Goal: Task Accomplishment & Management: Use online tool/utility

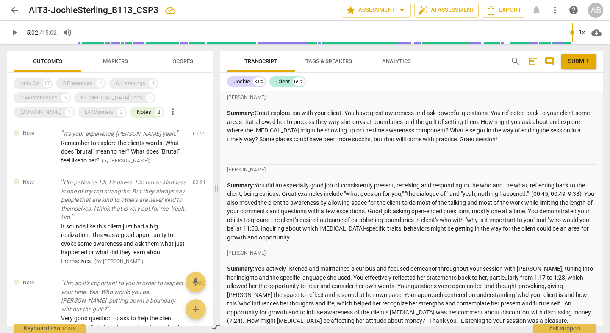
scroll to position [2248, 0]
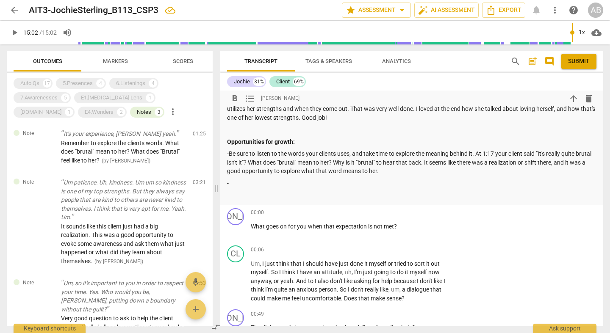
click at [305, 150] on p "-Be sure to listen to the words your clients uses, and take time to explore the…" at bounding box center [411, 163] width 369 height 26
click at [415, 150] on p "-Be sure to listen to the words your clients uses, and take time to explore the…" at bounding box center [411, 163] width 369 height 26
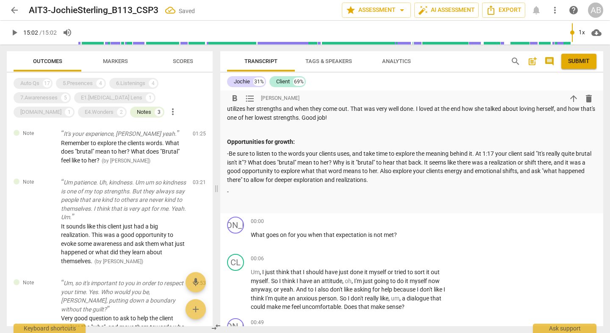
click at [322, 188] on p "-" at bounding box center [411, 192] width 369 height 9
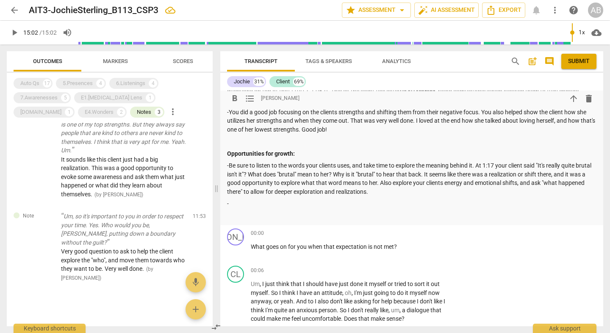
scroll to position [2249, 0]
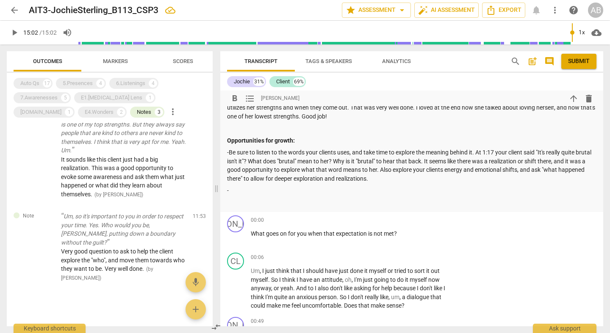
type input "902"
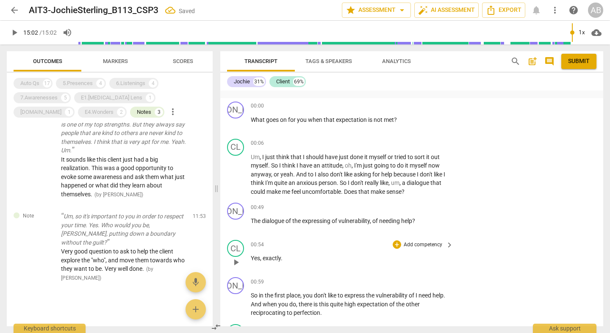
scroll to position [2303, 0]
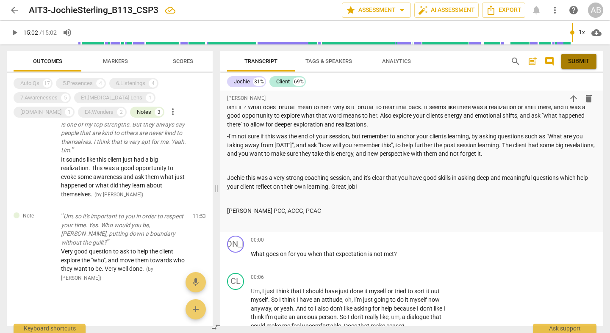
click at [572, 59] on span "Submit" at bounding box center [579, 61] width 22 height 8
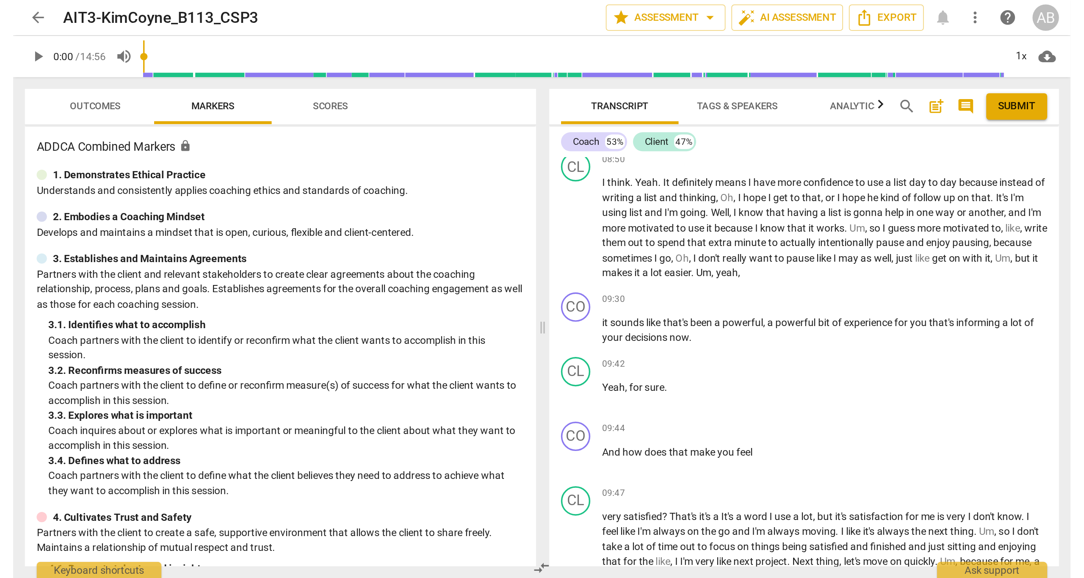
scroll to position [2676, 0]
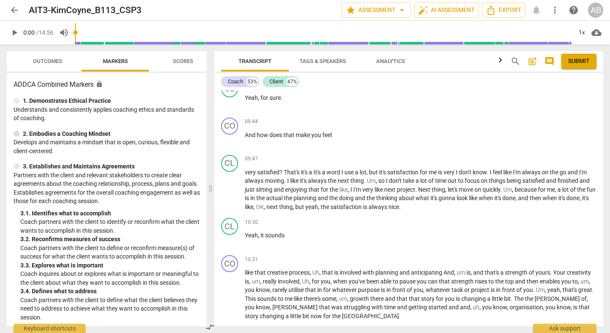
drag, startPoint x: 307, startPoint y: 187, endPoint x: 194, endPoint y: 182, distance: 112.8
click at [208, 182] on span at bounding box center [210, 188] width 5 height 289
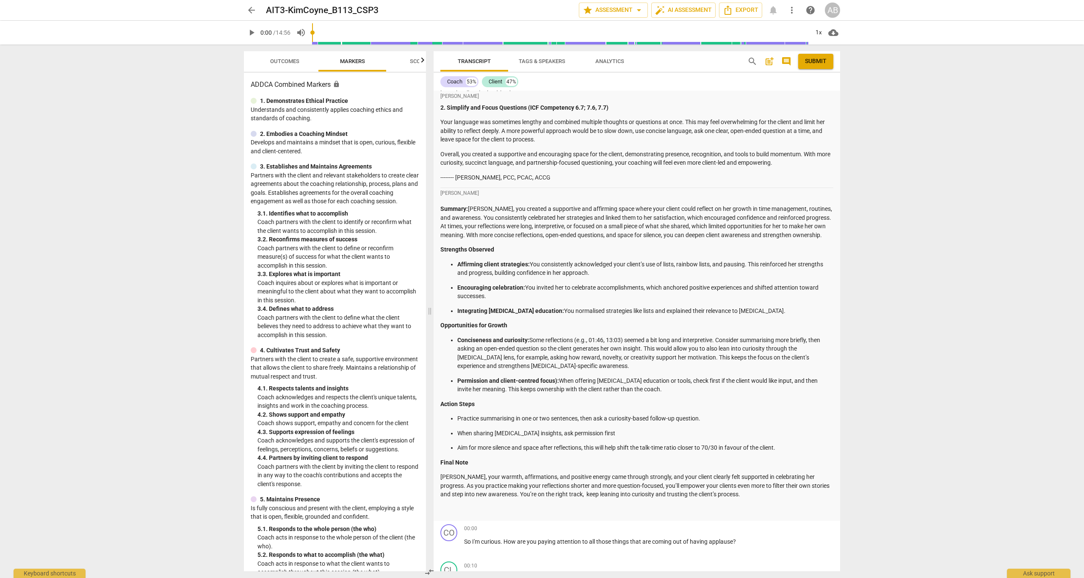
scroll to position [1576, 0]
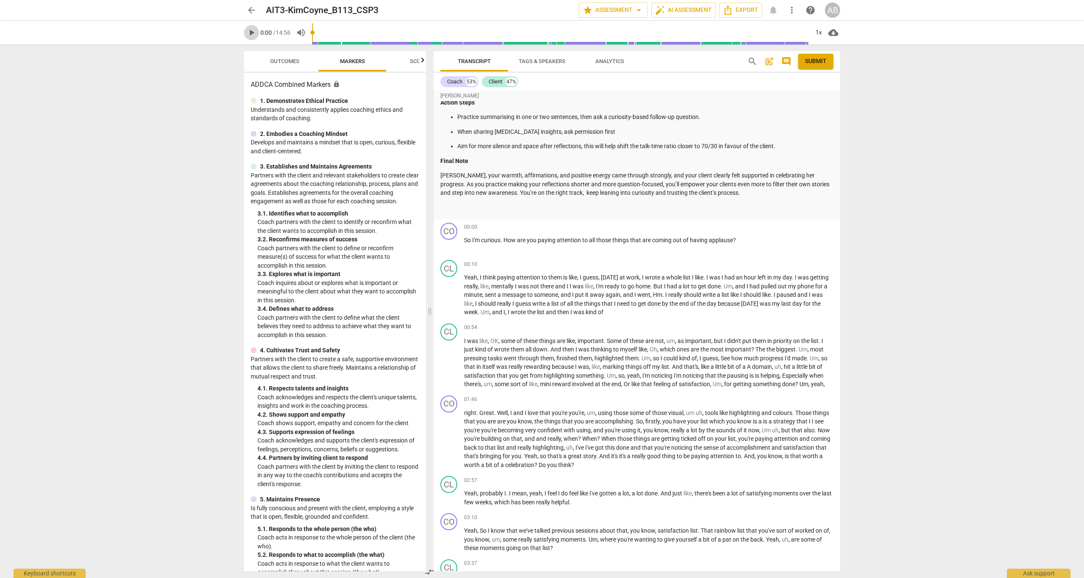
click at [251, 31] on span "play_arrow" at bounding box center [252, 33] width 10 height 10
click at [454, 291] on span "pause" at bounding box center [449, 296] width 10 height 10
type input "26"
click at [610, 223] on div "+" at bounding box center [787, 227] width 8 height 8
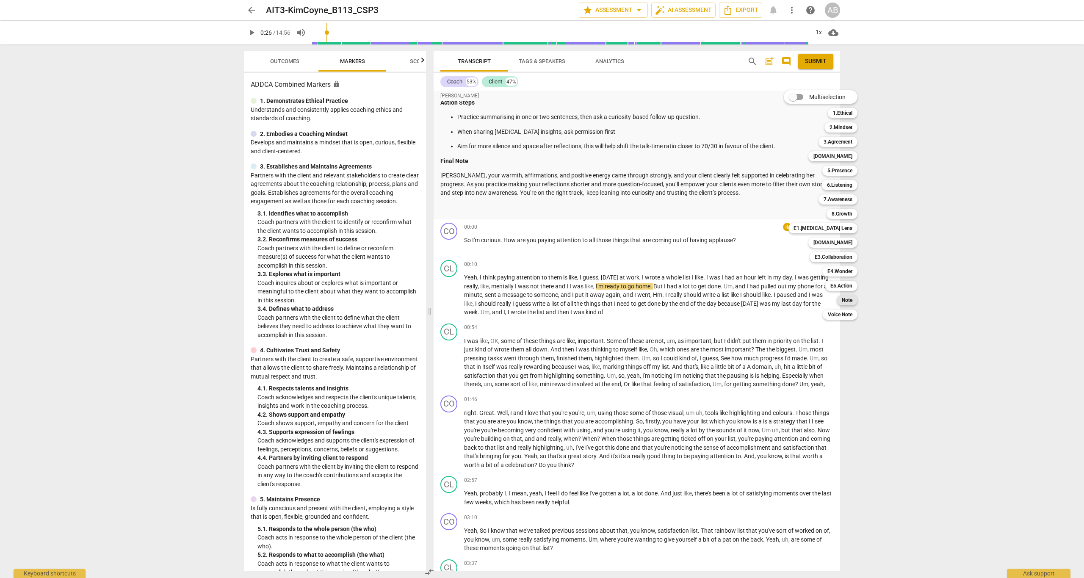
click at [610, 299] on b "Note" at bounding box center [847, 300] width 11 height 10
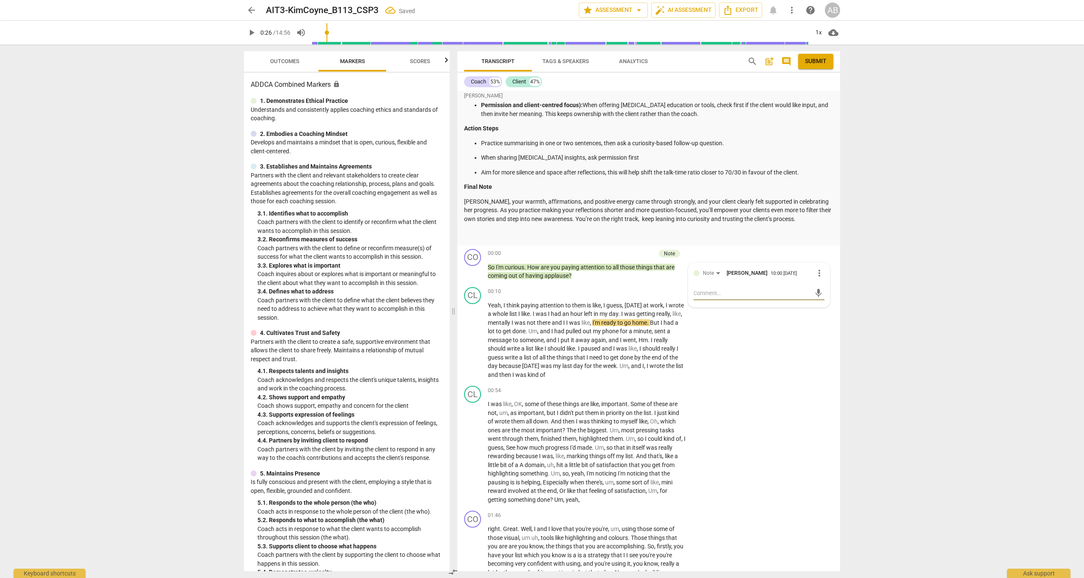
type textarea "G"
type textarea "Go"
type textarea "Goo"
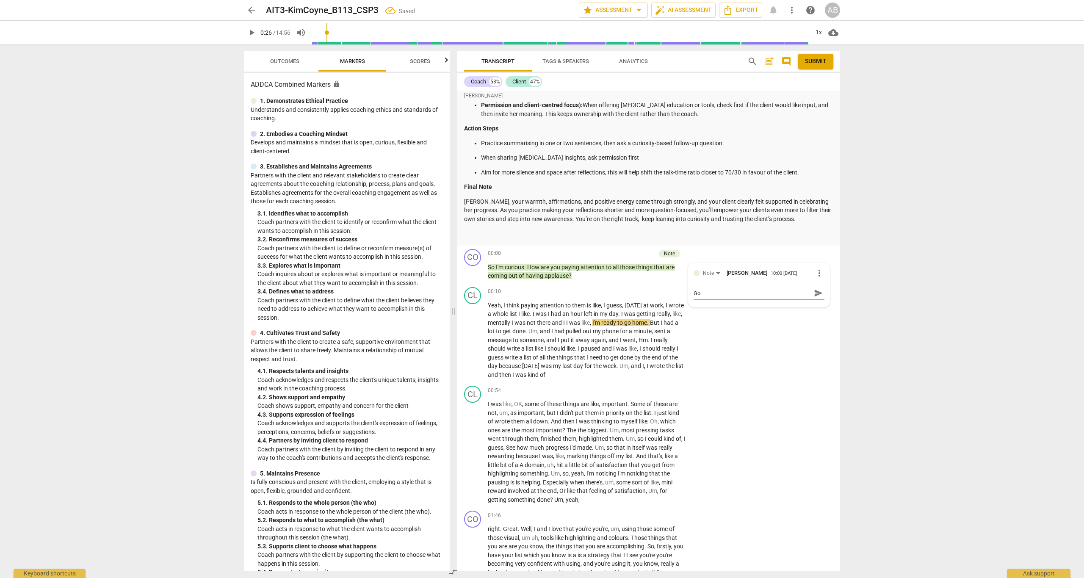
type textarea "Goo"
type textarea "Good"
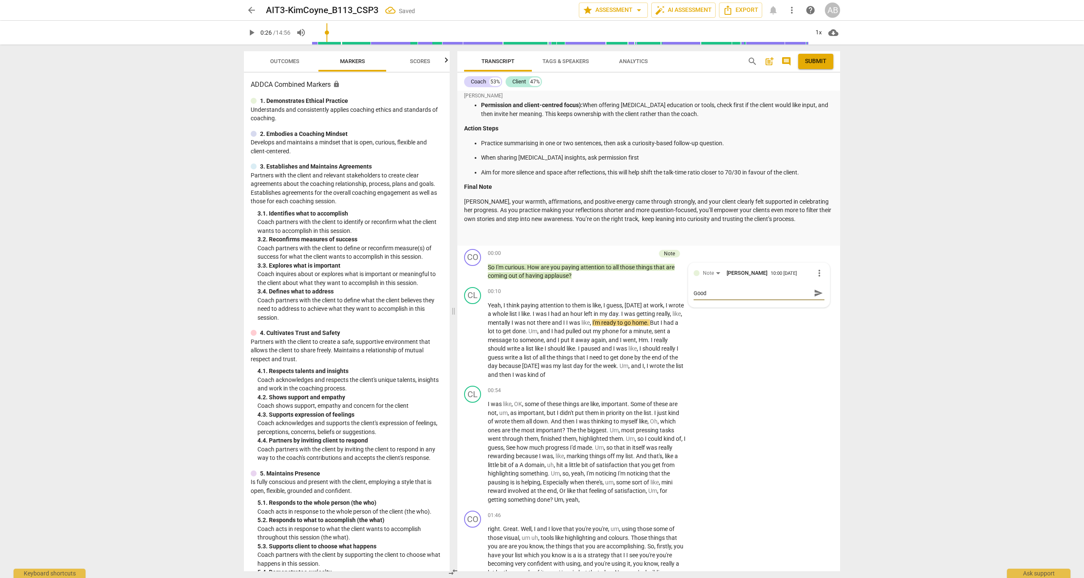
type textarea "Good q"
type textarea "Good qu"
type textarea "Good que"
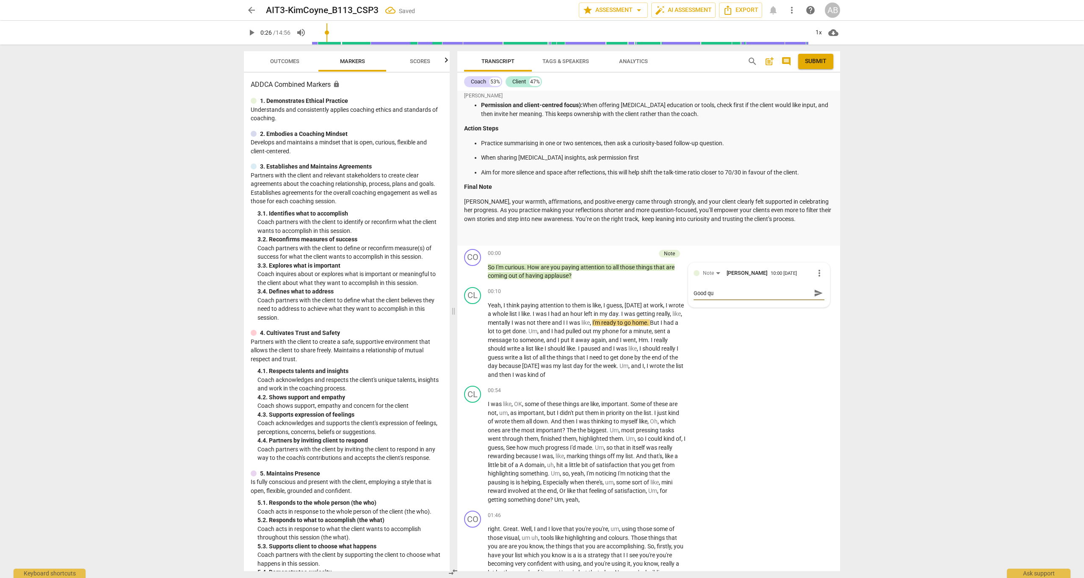
type textarea "Good que"
type textarea "Good ques"
type textarea "Good quest"
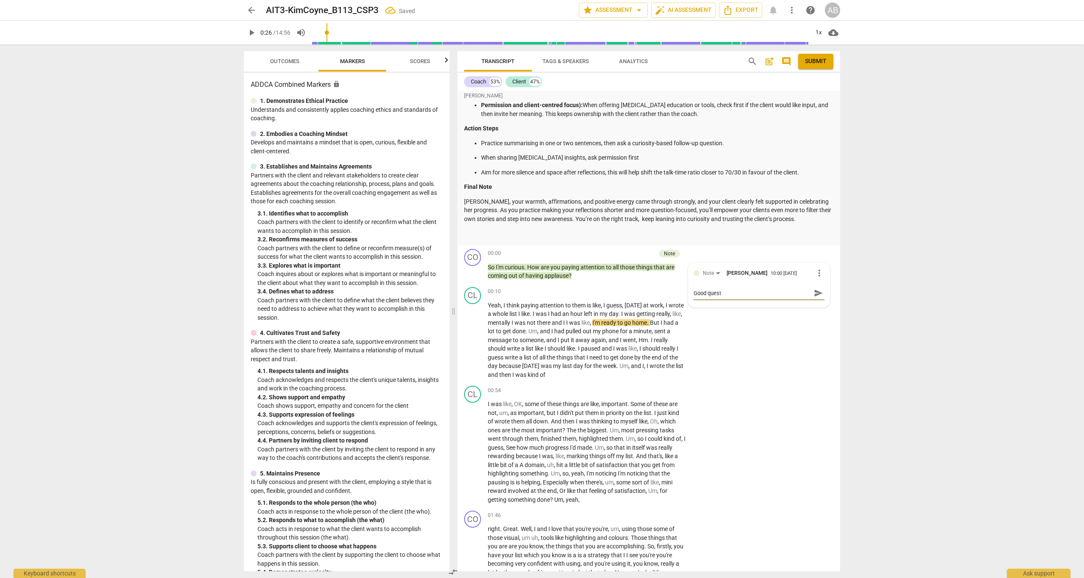
type textarea "Good questi"
type textarea "Good questio"
type textarea "Good question"
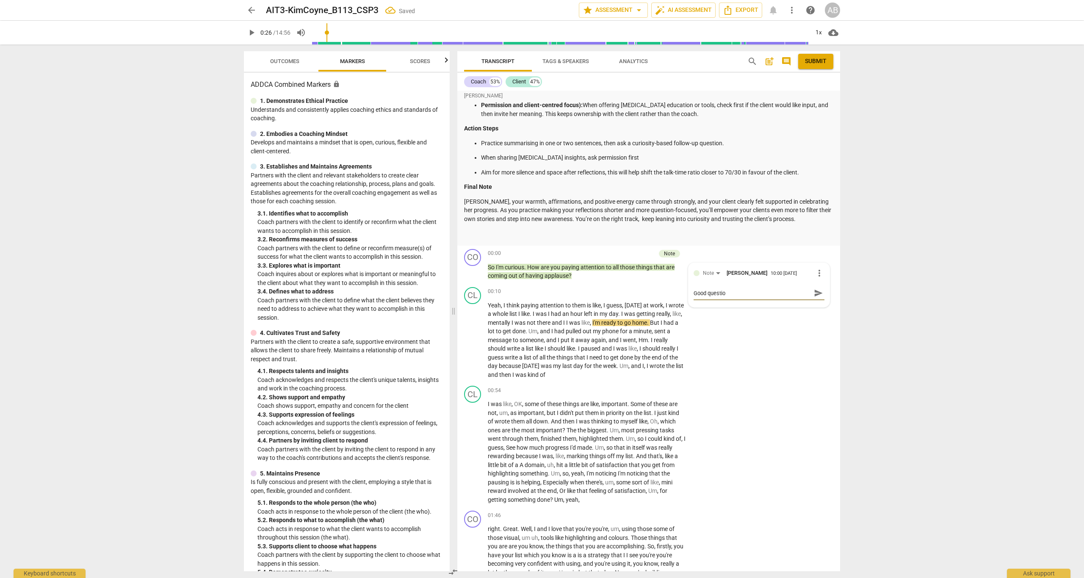
type textarea "Good question"
type textarea "Good question t"
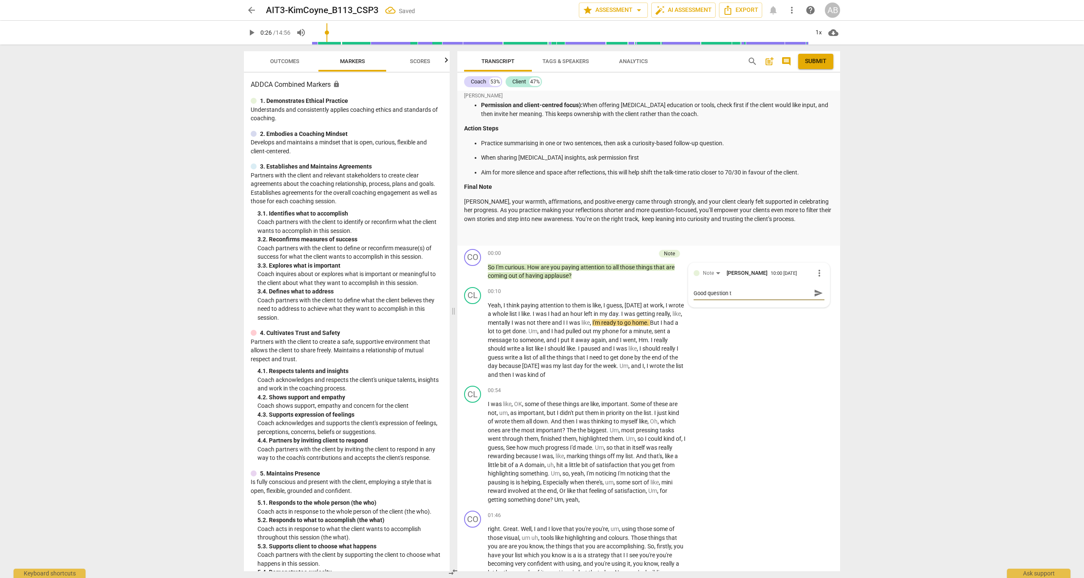
type textarea "Good question to"
type textarea "Good question to a"
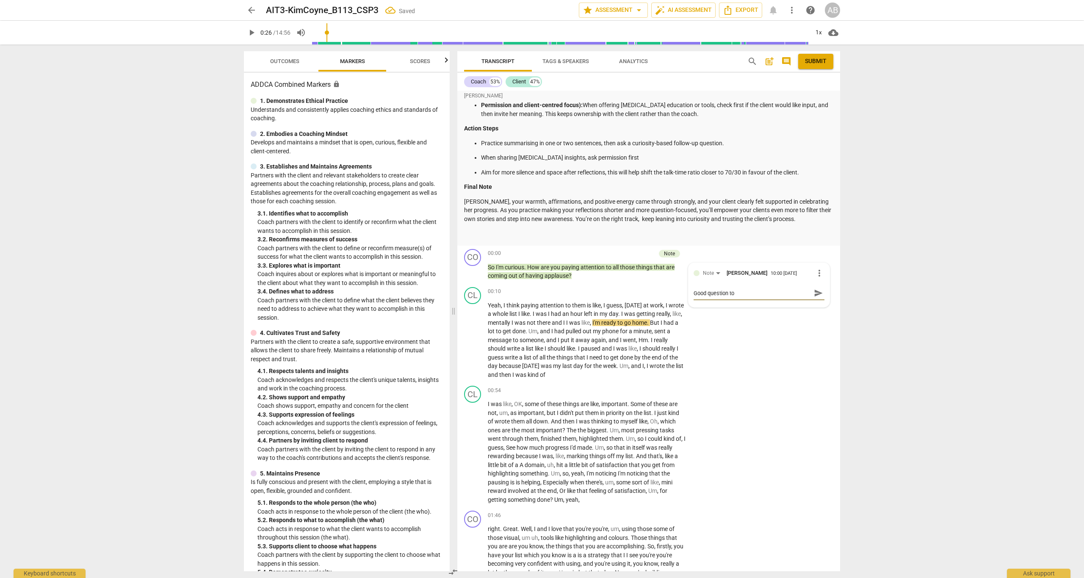
type textarea "Good question to a"
type textarea "Good question to as"
type textarea "Good question to ask"
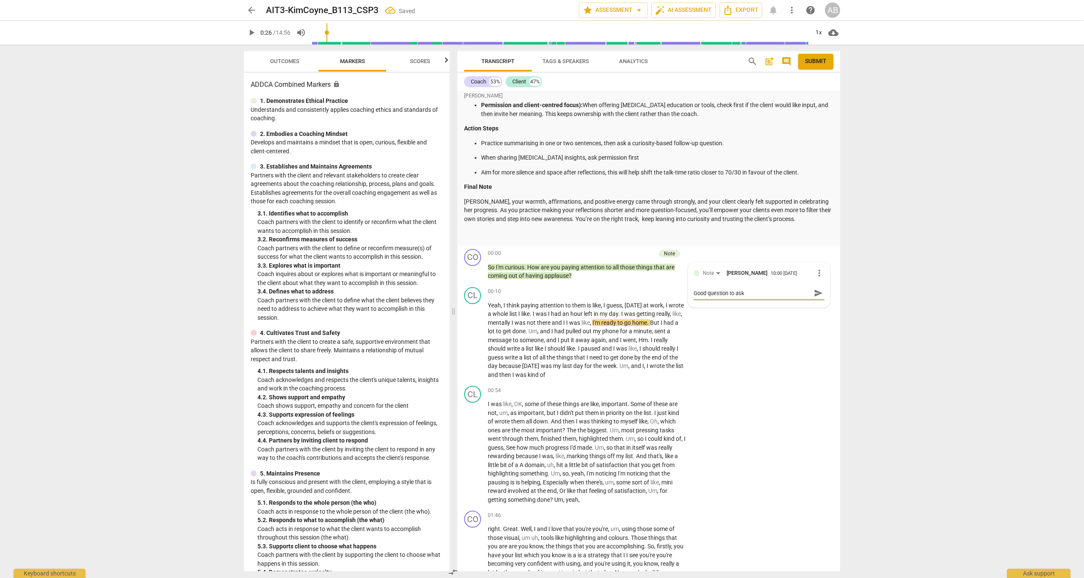
type textarea "Good question to ask."
type textarea "Good question to ask. A"
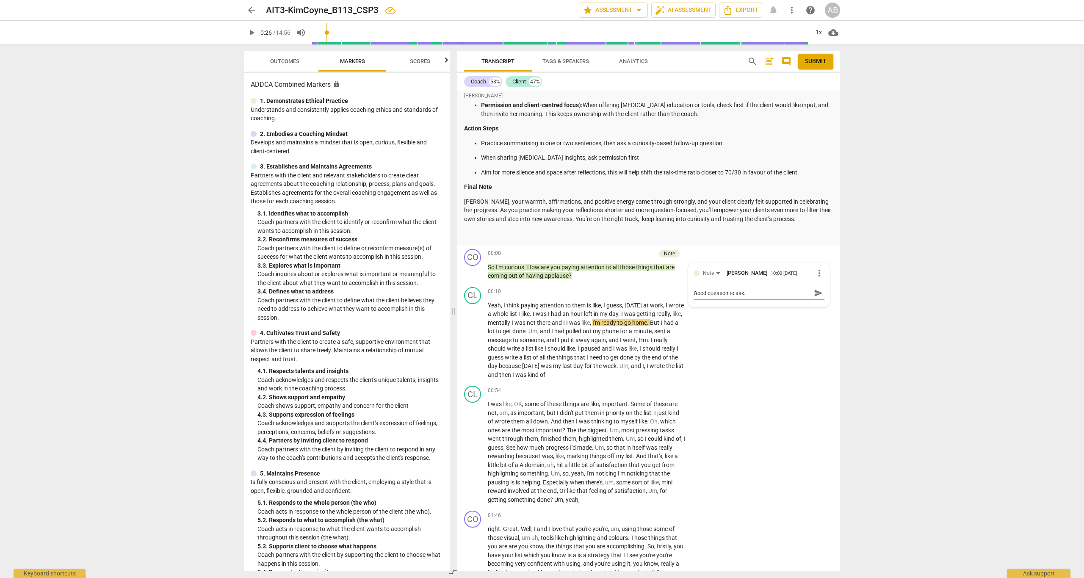
type textarea "Good question to ask. A"
type textarea "Good question to ask. As"
type textarea "Good question to ask. Ask"
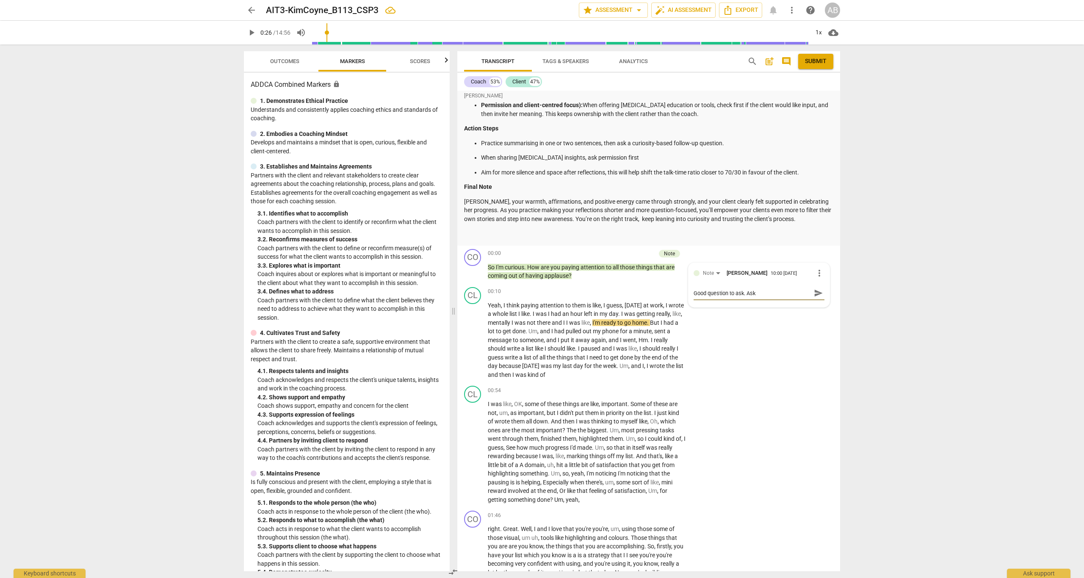
type textarea "Good question to ask. Aski"
type textarea "Good question to ask. Askin"
type textarea "Good question to ask. Asking"
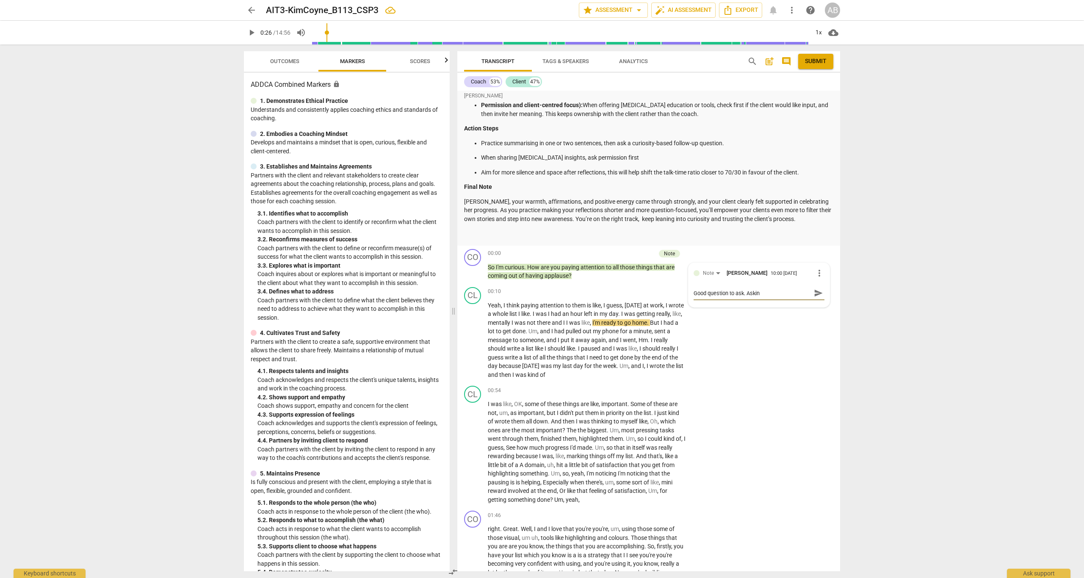
type textarea "Good question to ask. Asking"
type textarea "Good question to ask. Askingf"
type textarea "Good question to ask. Asking"
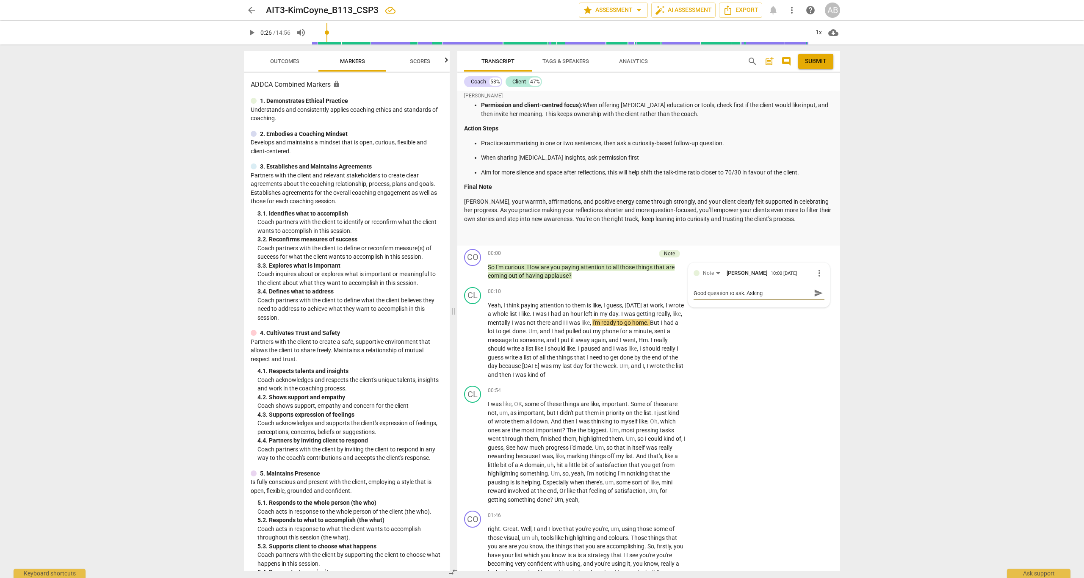
type textarea "Good question to ask. Asking"
type textarea "Good question to ask. Asking t"
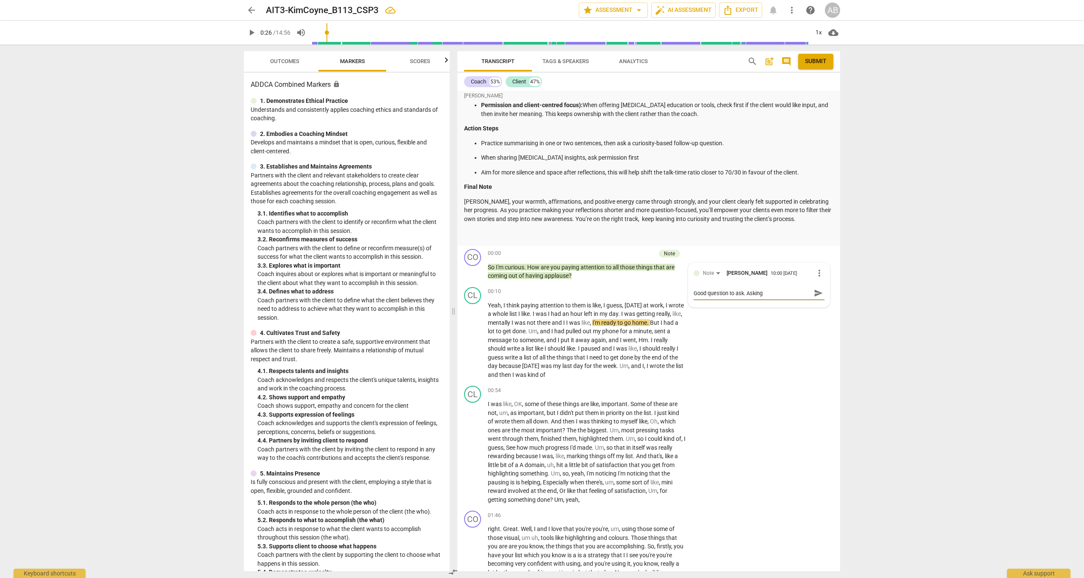
type textarea "Good question to ask. Asking t"
type textarea "Good question to ask. Asking th"
type textarea "Good question to ask. Asking the"
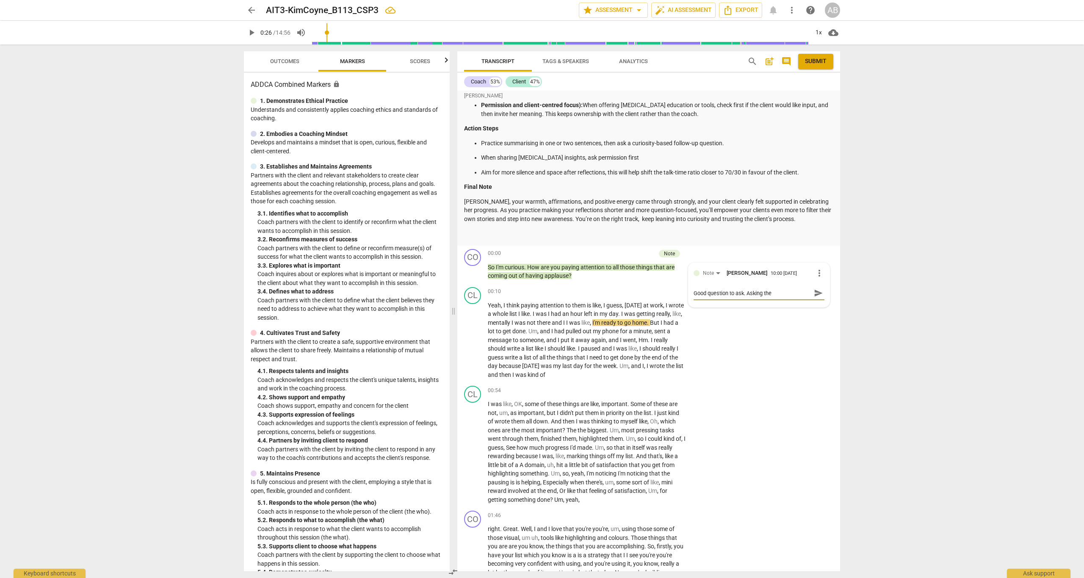
type textarea "Good question to ask. Asking the"
type textarea "Good question to ask. Asking the c"
type textarea "Good question to ask. Asking the cl"
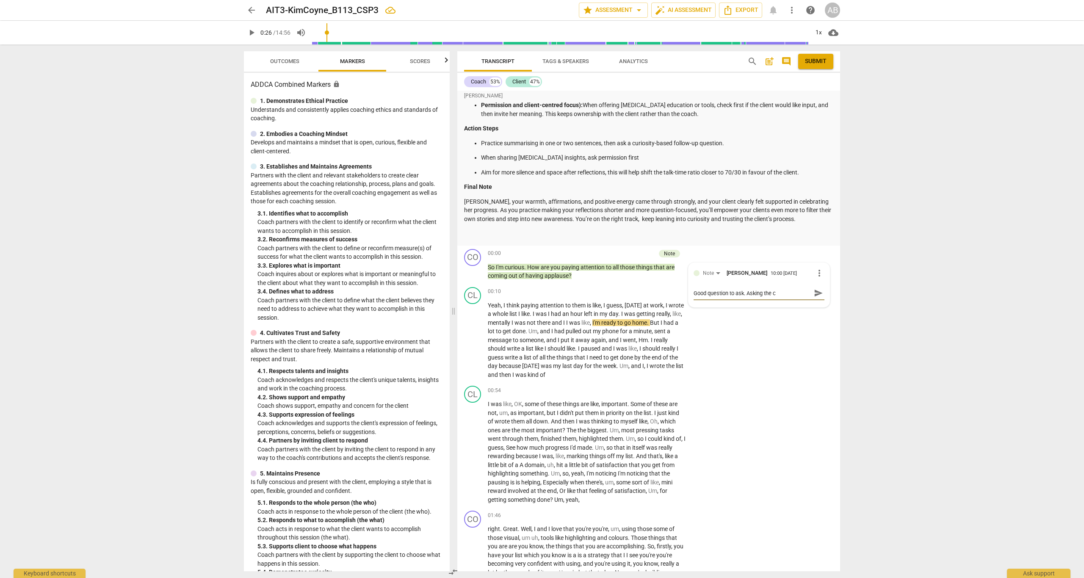
type textarea "Good question to ask. Asking the cl"
type textarea "Good question to ask. Asking the cli"
type textarea "Good question to ask. Asking the clie"
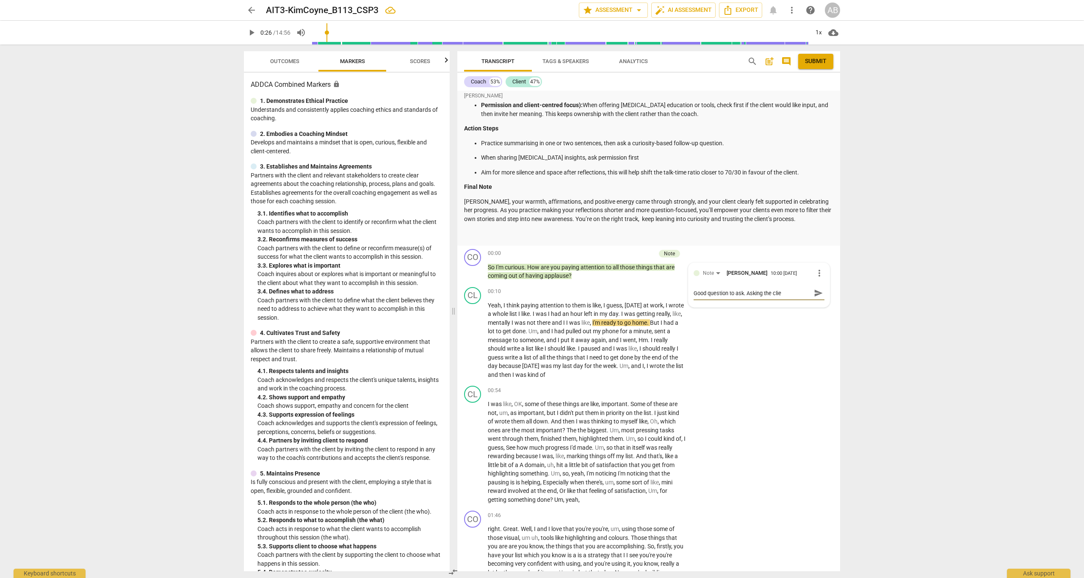
type textarea "Good question to ask. Asking the clien"
type textarea "Good question to ask. Asking the client"
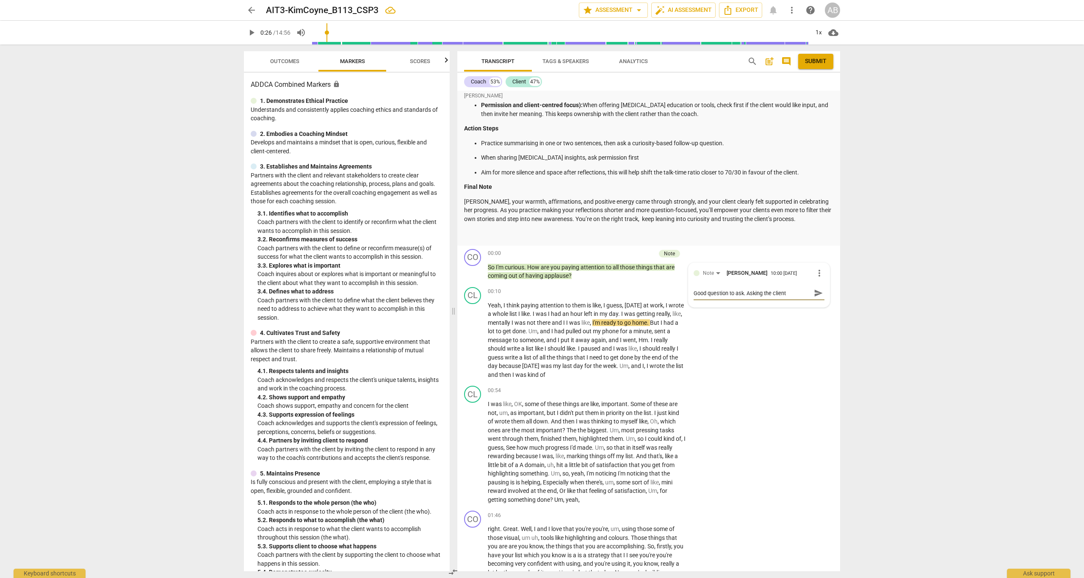
type textarea "Good question to ask. Asking the client"
type textarea "Good question to ask. Asking the client w"
type textarea "Good question to ask. Asking the client wh"
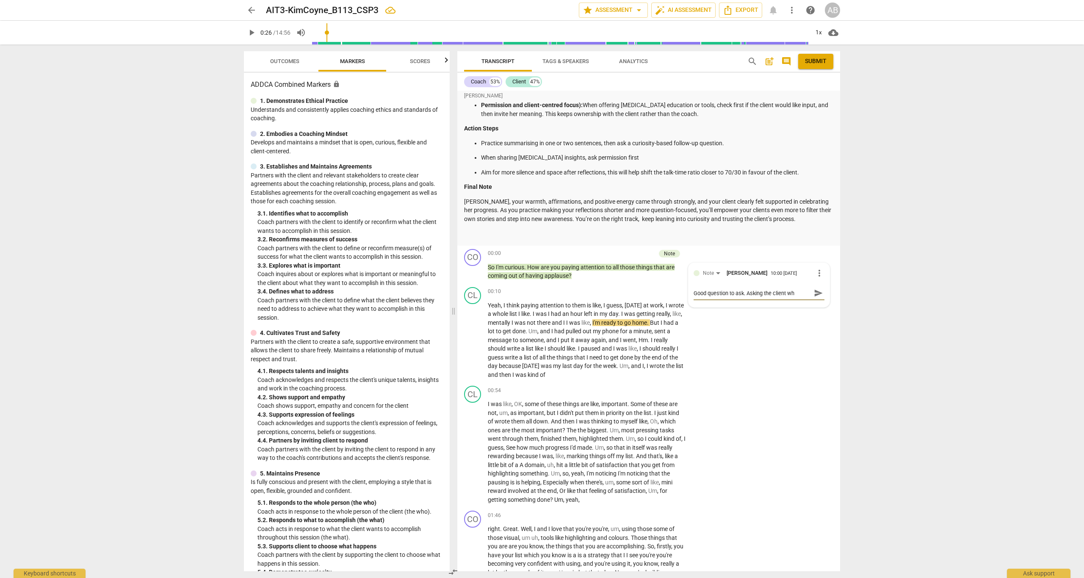
type textarea "Good question to ask. Asking the client wha"
type textarea "Good question to ask. Asking the client what"
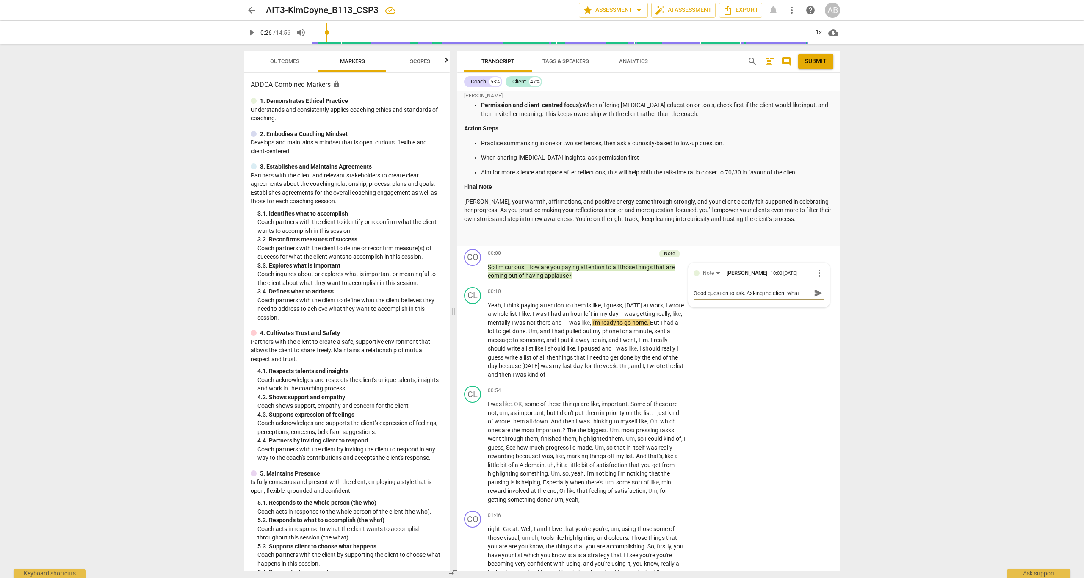
type textarea "Good question to ask. Asking the client what"
type textarea "Good question to ask. Asking the client what t"
type textarea "Good question to ask. Asking the client what th"
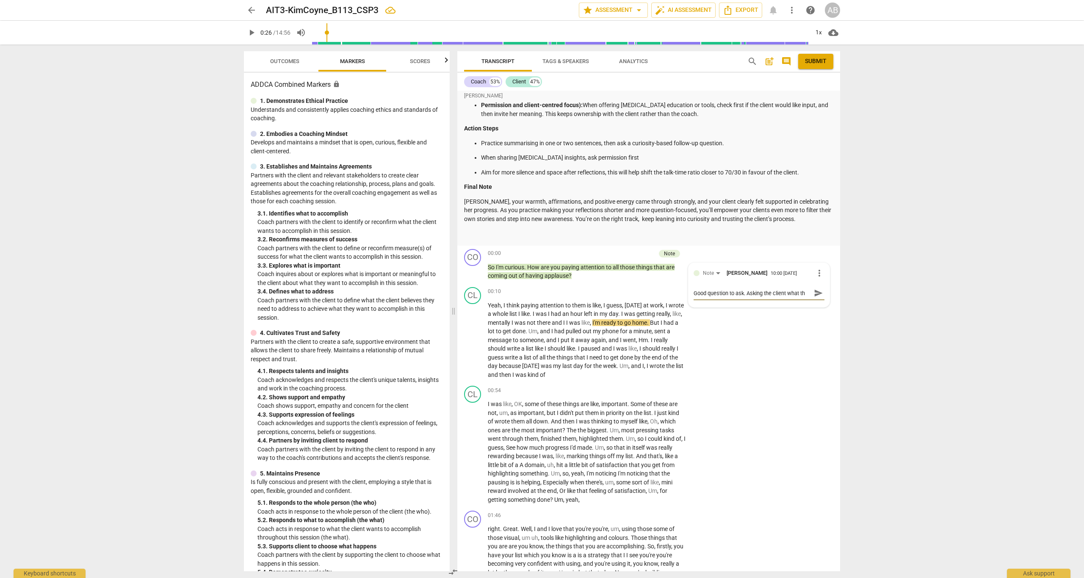
type textarea "Good question to ask. Asking the client what the"
type textarea "Good question to ask. Asking the client what they"
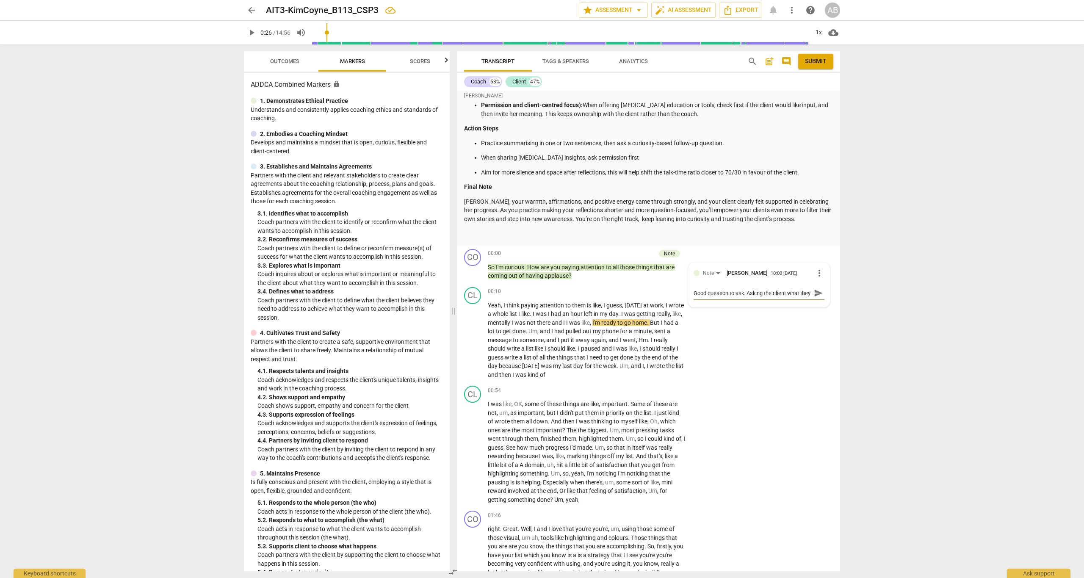
type textarea "Good question to ask. Asking the client what they"
type textarea "Good question to ask. Asking the client what they a"
type textarea "Good question to ask. Asking the client what they ar"
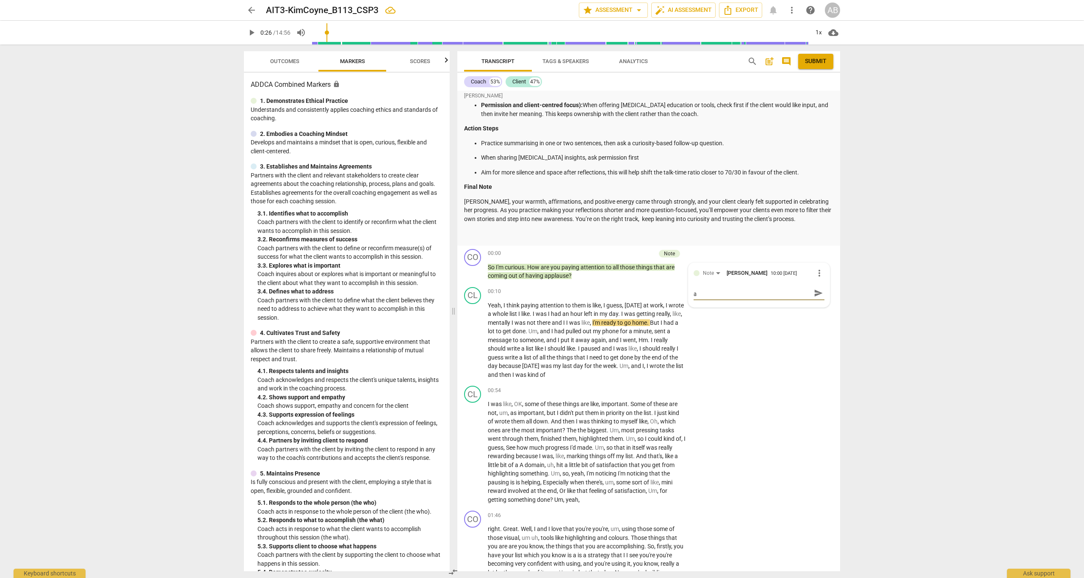
type textarea "Good question to ask. Asking the client what they ar"
type textarea "Good question to ask. Asking the client what they are"
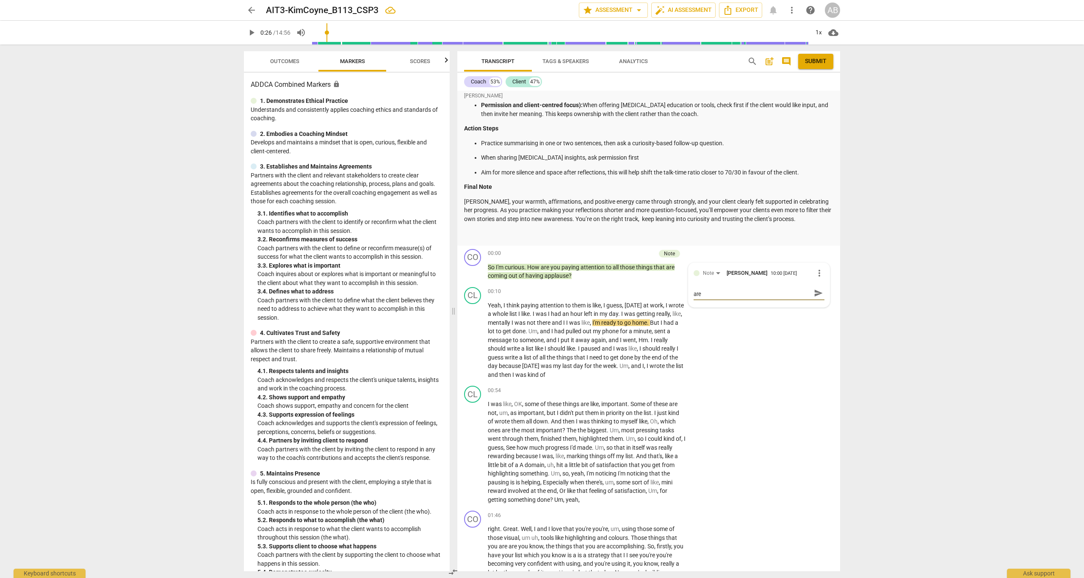
type textarea "Good question to ask. Asking the client what they are p"
type textarea "Good question to ask. Asking the client what they are pa"
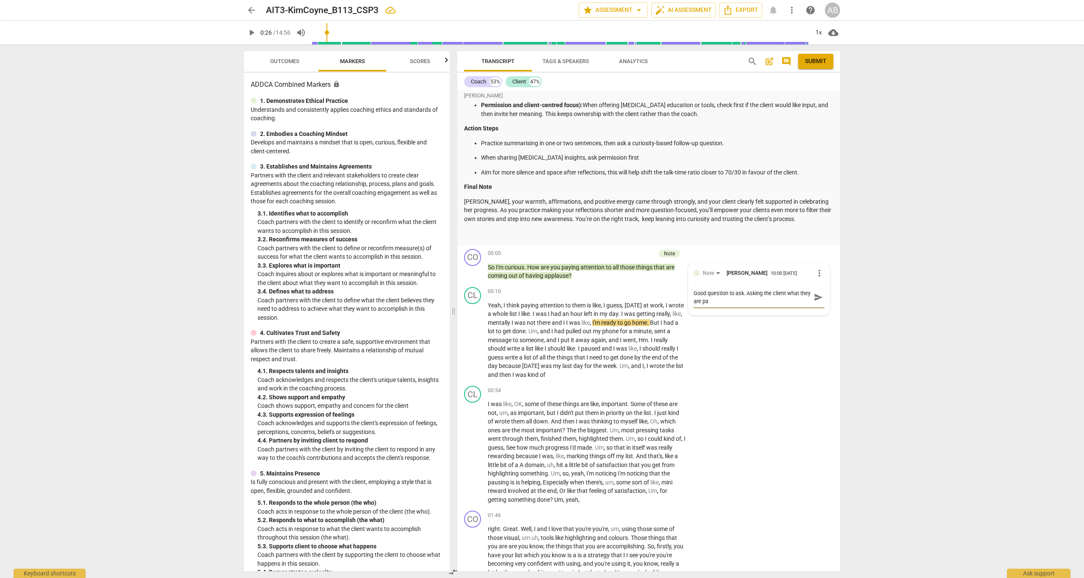
type textarea "Good question to ask. Asking the client what they are pay"
type textarea "Good question to ask. Asking the client what they are payi"
type textarea "Good question to ask. Asking the client what they are payin"
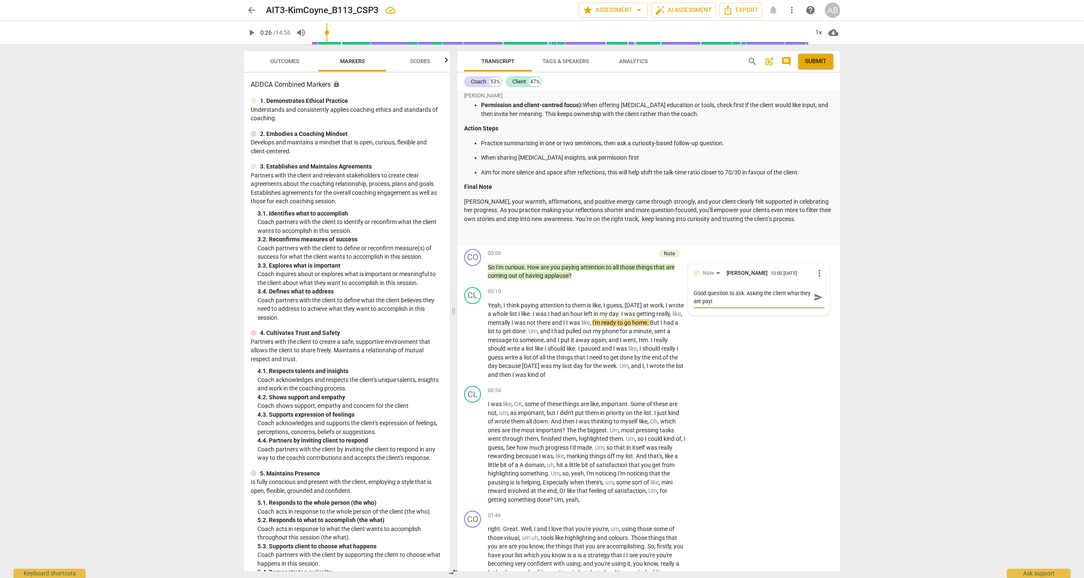
type textarea "Good question to ask. Asking the client what they are payin"
type textarea "Good question to ask. Asking the client what they are paying"
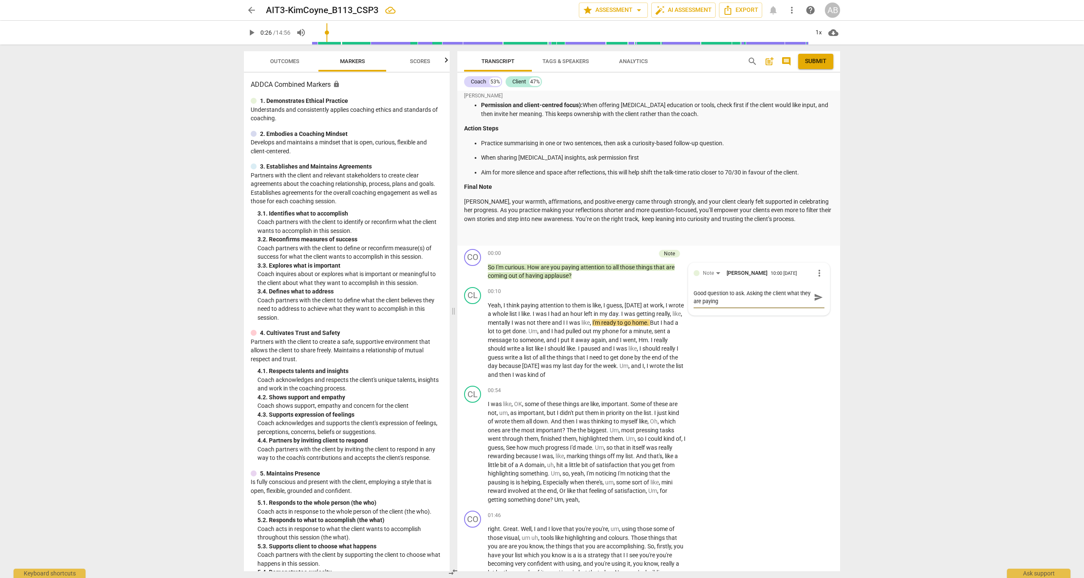
type textarea "Good question to ask. Asking the client what they are paying a"
type textarea "Good question to ask. Asking the client what they are paying as"
type textarea "Good question to ask. Asking the client what they are paying ast"
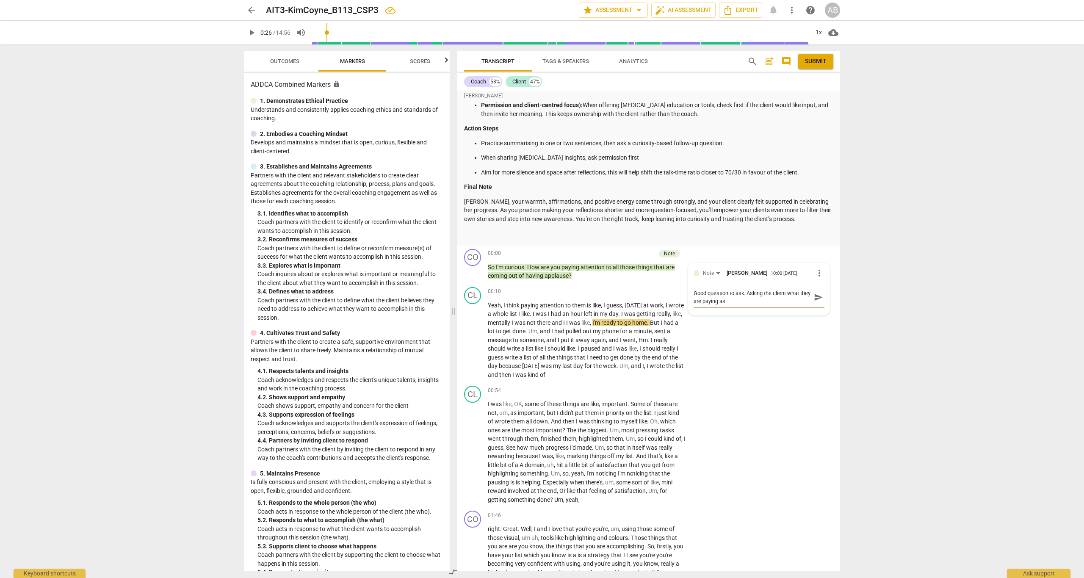
type textarea "Good question to ask. Asking the client what they are paying ast"
type textarea "Good question to ask. Asking the client what they are paying astt"
type textarea "Good question to ask. Asking the client what they are paying ast"
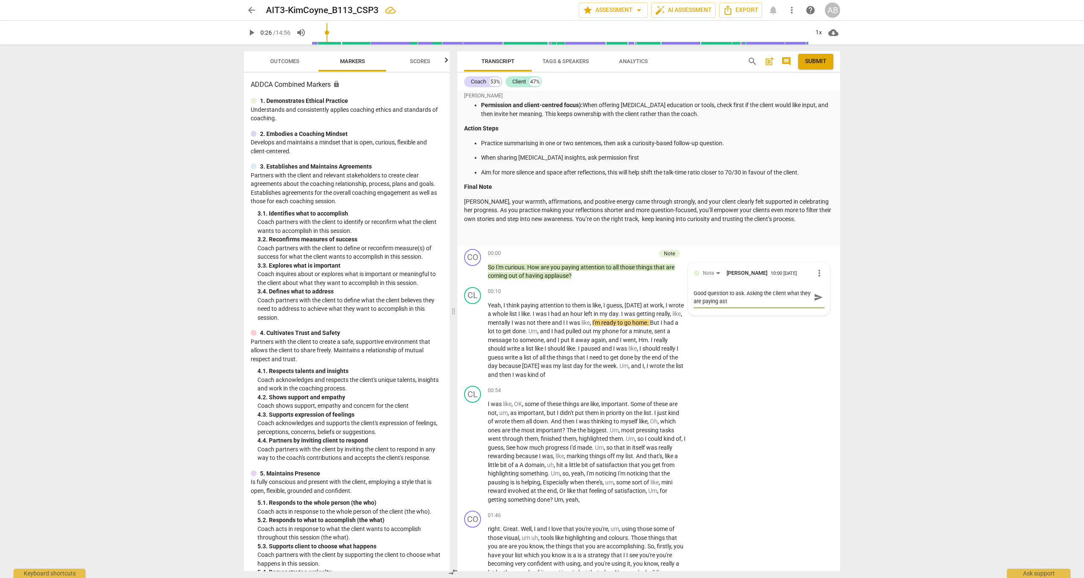
type textarea "Good question to ask. Asking the client what they are paying as"
type textarea "Good question to ask. Asking the client what they are paying a"
type textarea "Good question to ask. Asking the client what they are paying at"
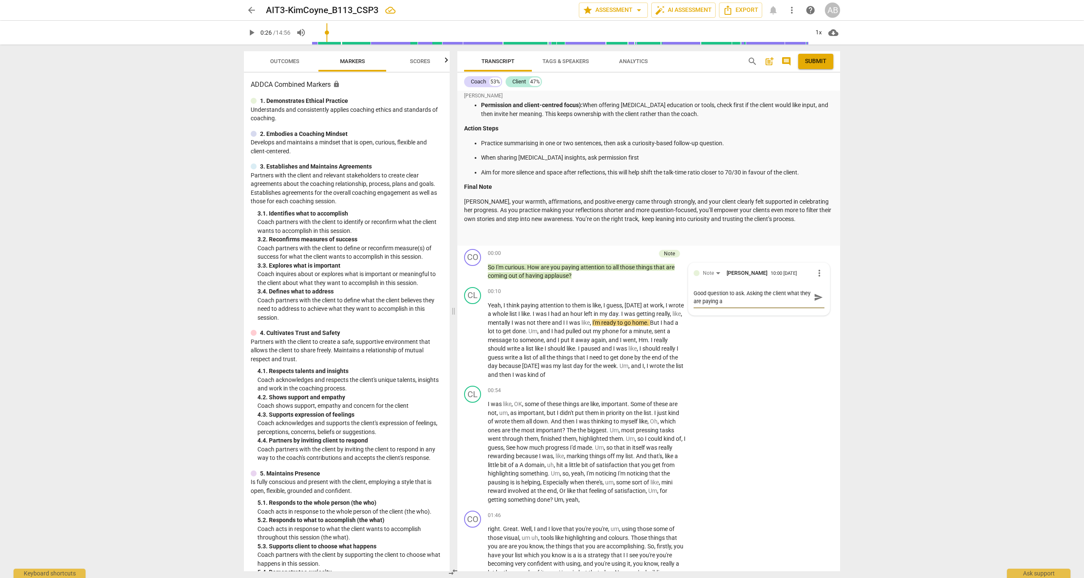
type textarea "Good question to ask. Asking the client what they are paying at"
type textarea "Good question to ask. Asking the client what they are paying att"
type textarea "Good question to ask. Asking the client what they are paying atte"
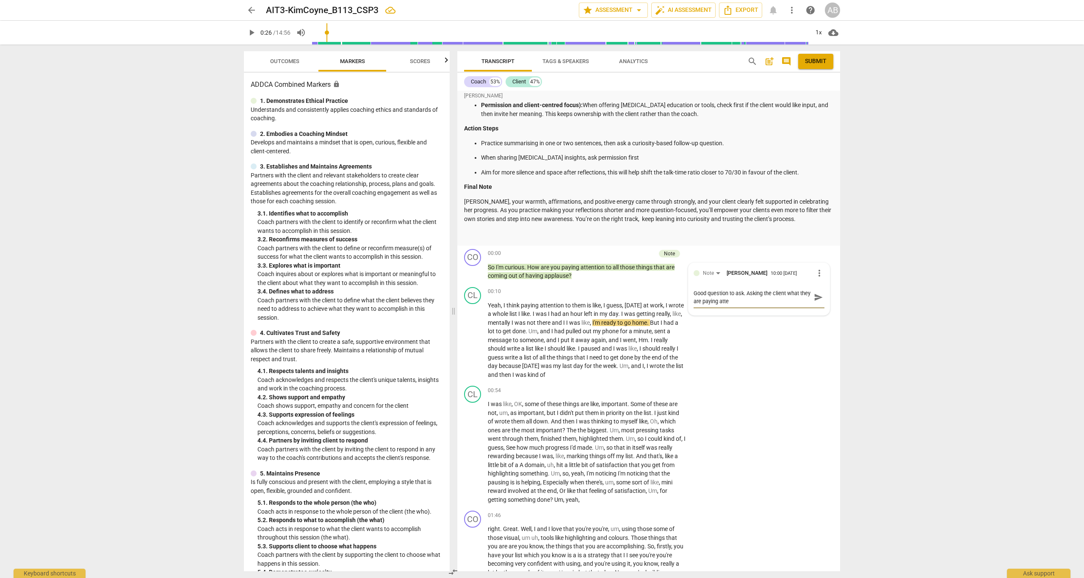
type textarea "Good question to ask. Asking the client what they are paying atten"
type textarea "Good question to ask. Asking the client what they are paying attent"
type textarea "Good question to ask. Asking the client what they are paying attenti"
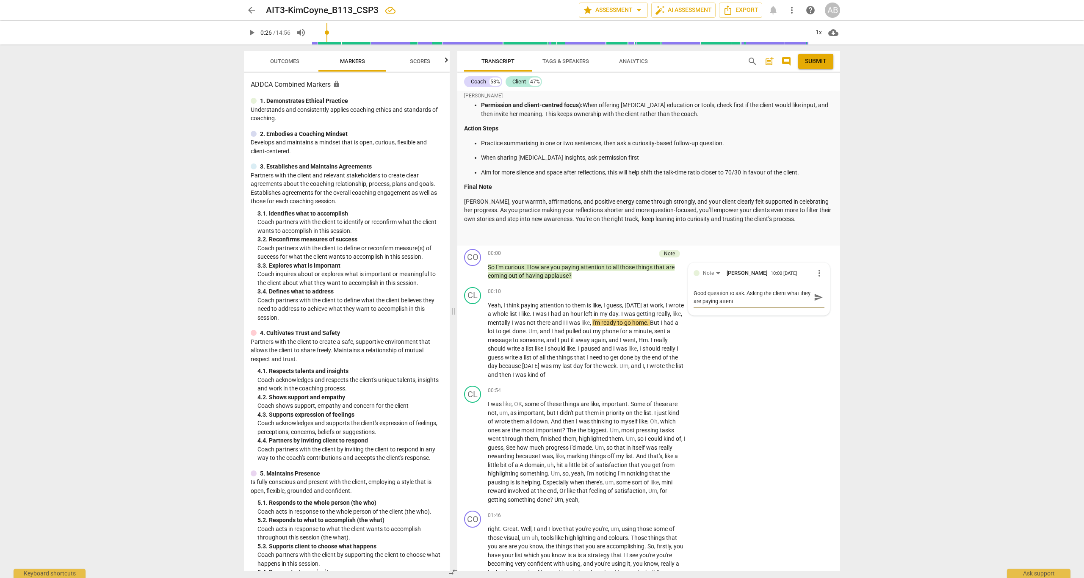
type textarea "Good question to ask. Asking the client what they are paying attenti"
type textarea "Good question to ask. Asking the client what they are paying attentio"
type textarea "Good question to ask. Asking the client what they are paying attention"
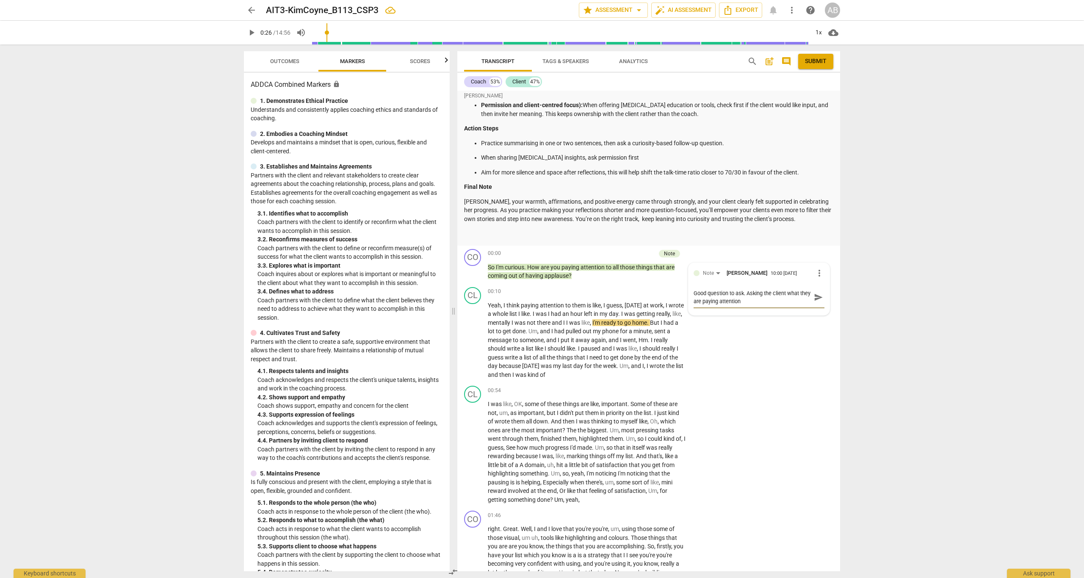
type textarea "Good question to ask. Asking the client what they are paying attention"
type textarea "Good question to ask. Asking the client what they are paying attention t"
type textarea "Good question to ask. Asking the client what they are paying attention to"
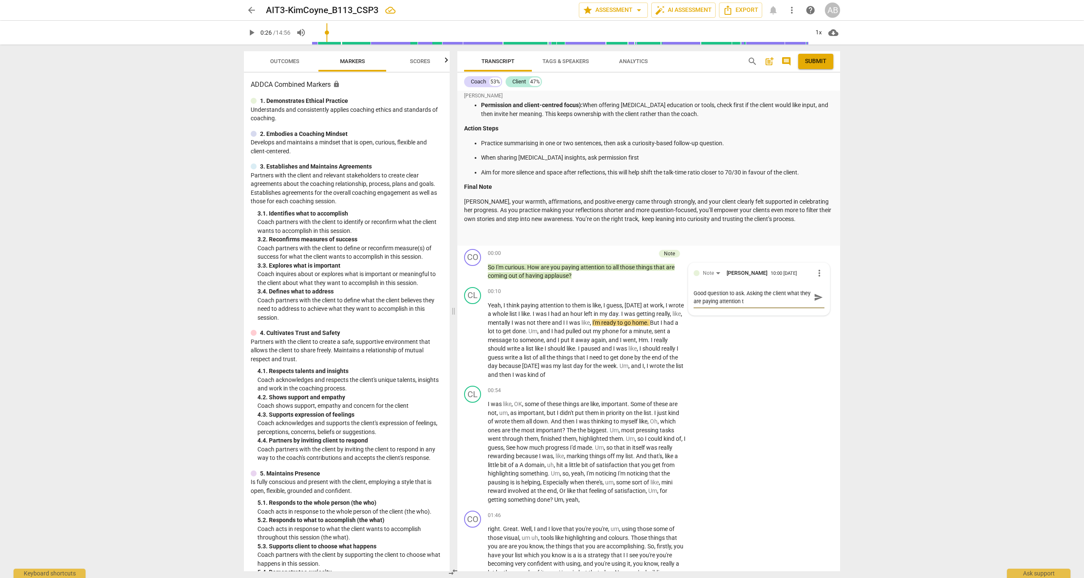
type textarea "Good question to ask. Asking the client what they are paying attention to"
type textarea "Good question to ask. Asking the client what they are paying attention to,"
type textarea "Good question to ask. Asking the client what they are paying attention to,,"
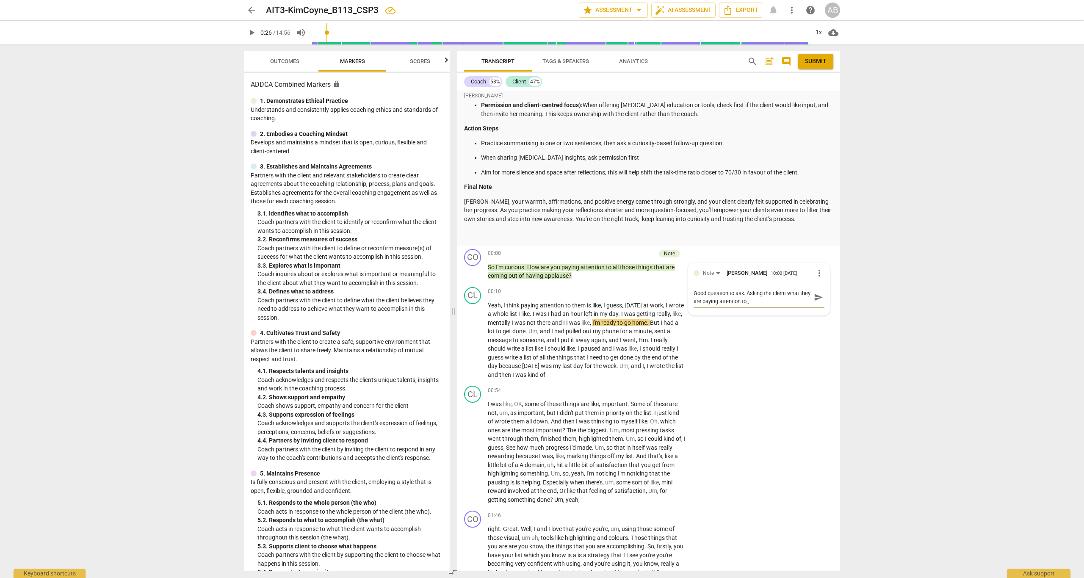
type textarea "Good question to ask. Asking the client what they are paying attention to,"
type textarea "Good question to ask. Asking the client what they are paying attention to"
type textarea "Good question to ask. Asking the client what they are paying attention to."
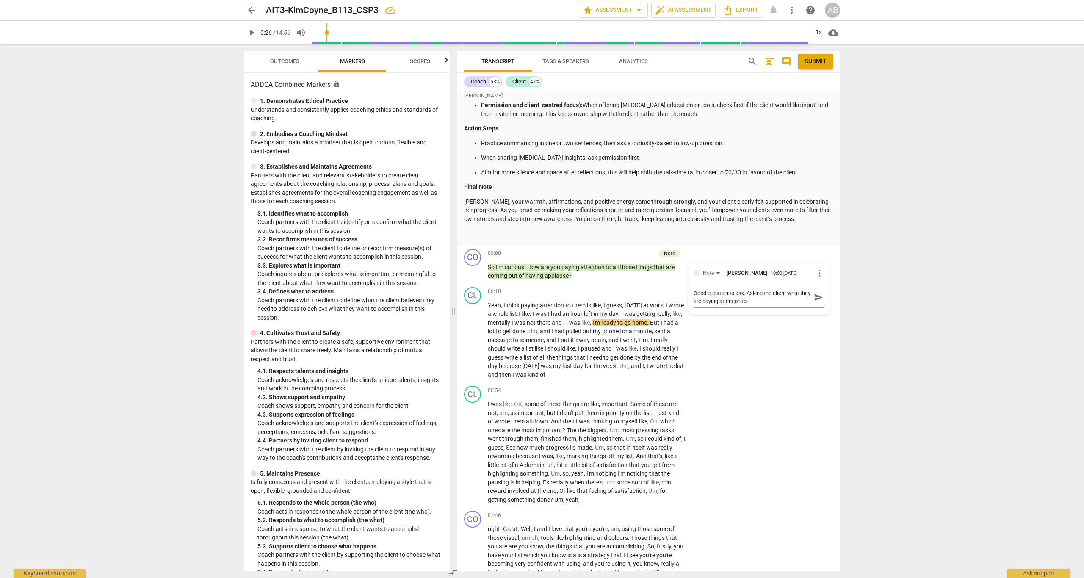
type textarea "Good question to ask. Asking the client what they are paying attention to."
type textarea "Good question to ask. Asking the client what they are paying attention to. A"
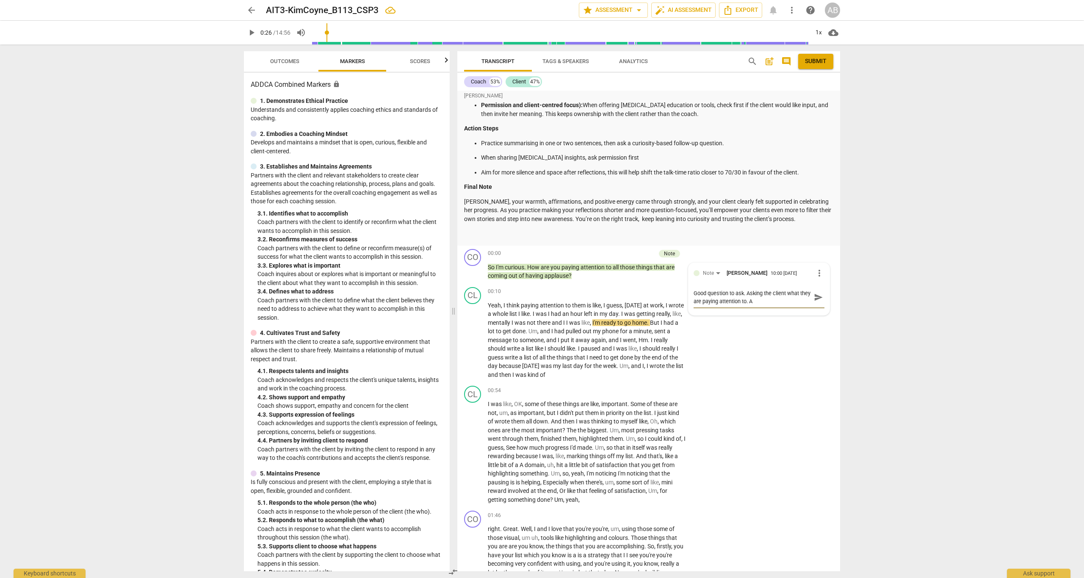
type textarea "Good question to ask. Asking the client what they are paying attention to. Al"
type textarea "Good question to ask. Asking the client what they are paying attention to. All"
type textarea "Good question to ask. Asking the client what they are paying attention to. Allo"
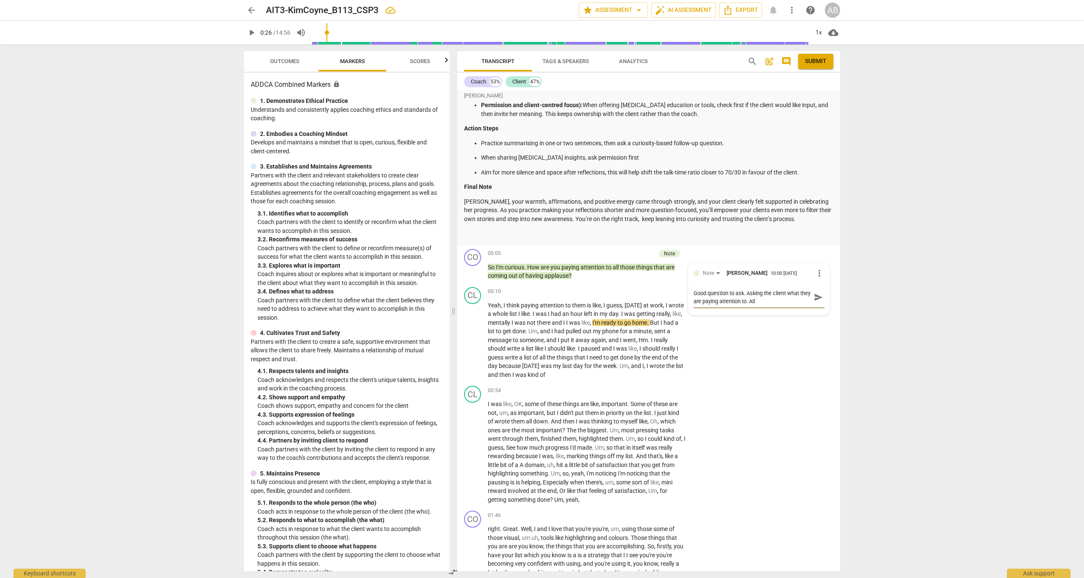
type textarea "Good question to ask. Asking the client what they are paying attention to. Allo"
type textarea "Good question to ask. Asking the client what they are paying attention to. [GEO…"
type textarea "Good question to ask. Asking the client what they are paying attention to. Allo…"
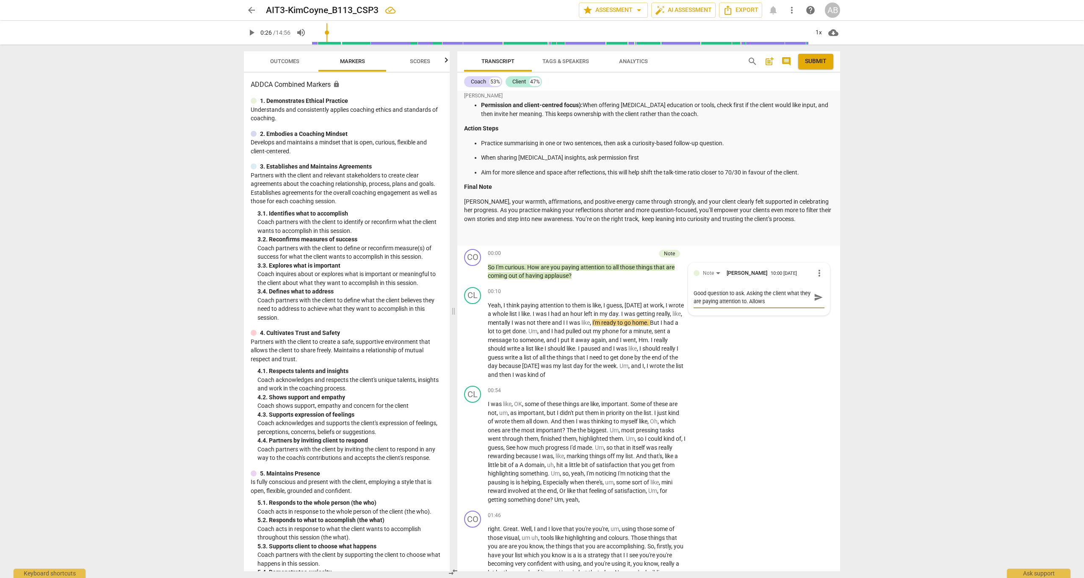
type textarea "Good question to ask. Asking the client what they are paying attention to. [GEO…"
type textarea "Good question to ask. Asking the client what they are paying attention to. Allo…"
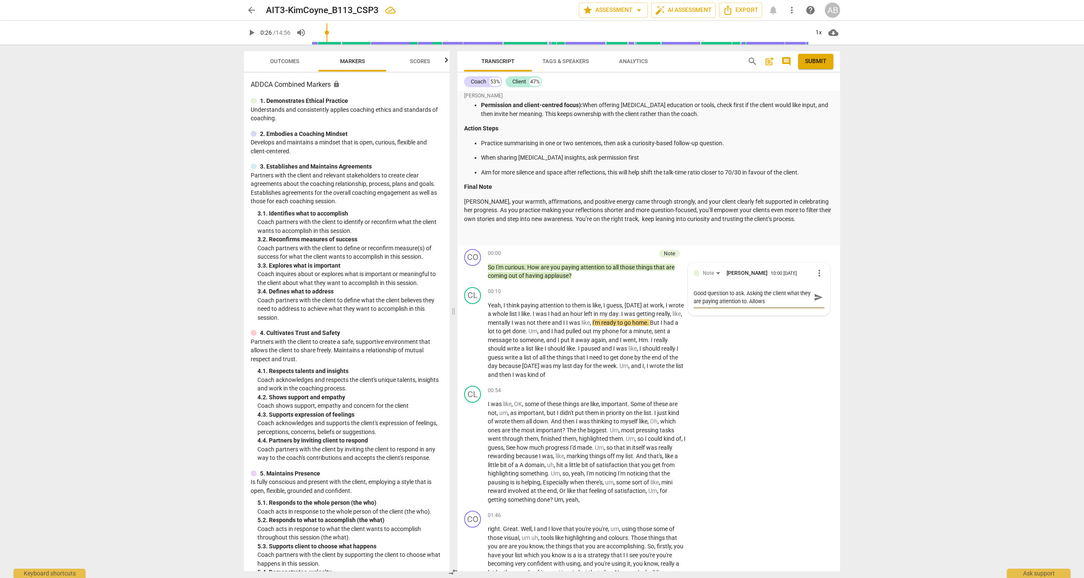
type textarea "Good question to ask. Asking the client what they are paying attention to. Allo…"
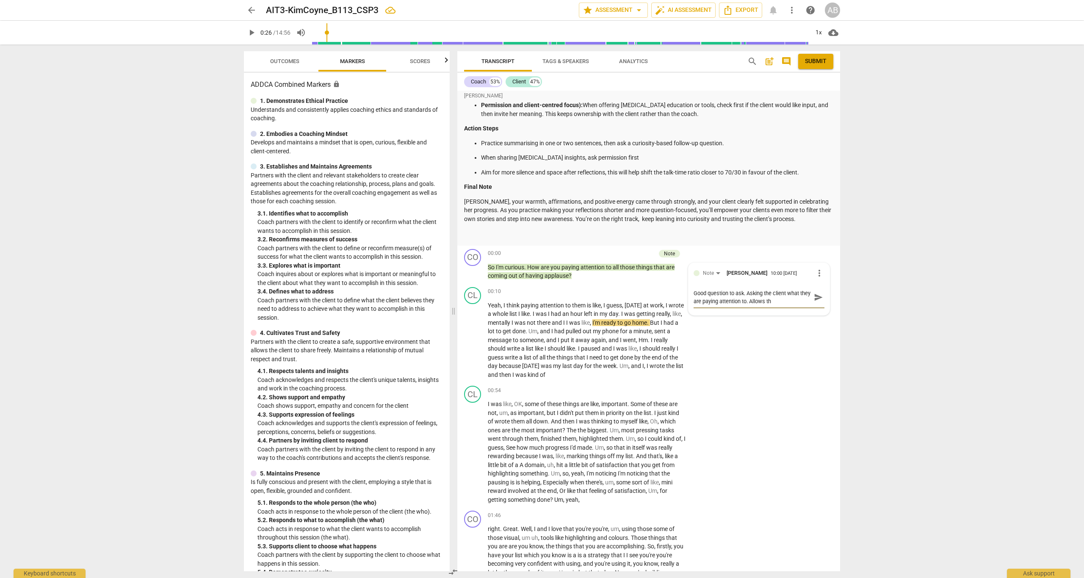
type textarea "Good question to ask. Asking the client what they are paying attention to. Allo…"
click at [610, 301] on span "send" at bounding box center [818, 305] width 9 height 9
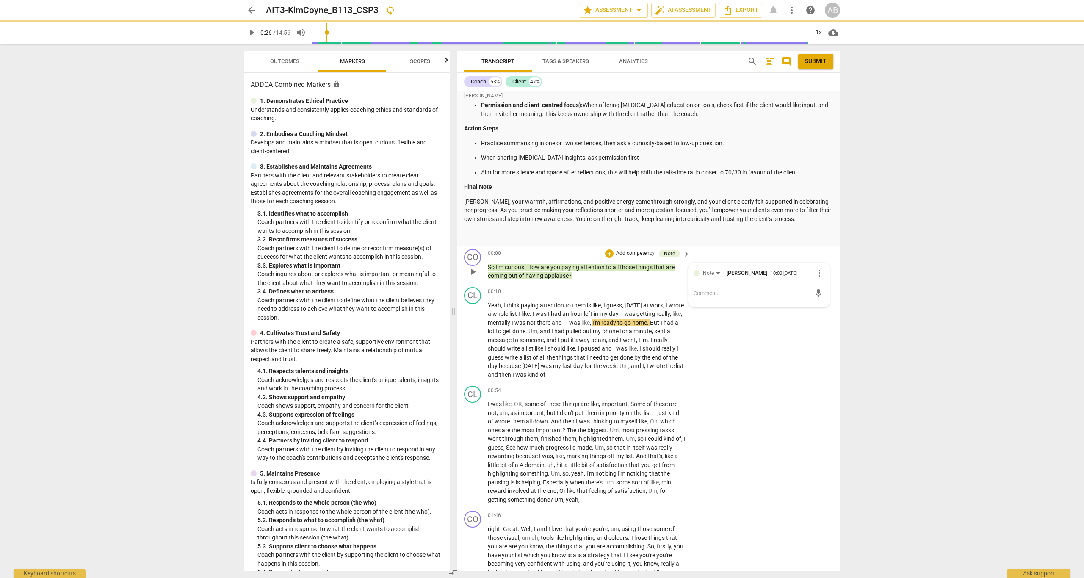
scroll to position [0, 0]
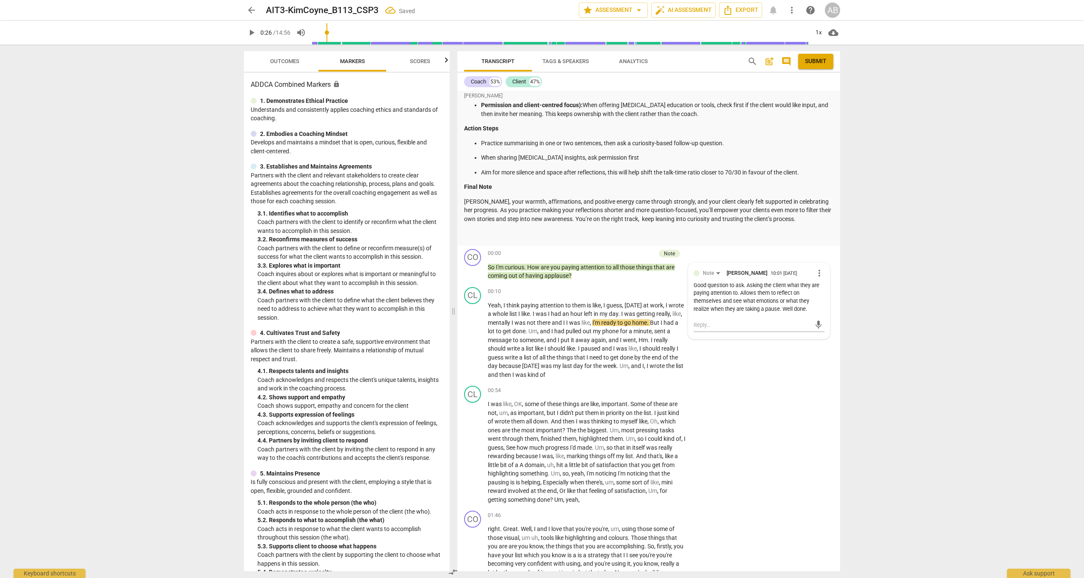
click at [255, 31] on span "play_arrow" at bounding box center [252, 33] width 10 height 10
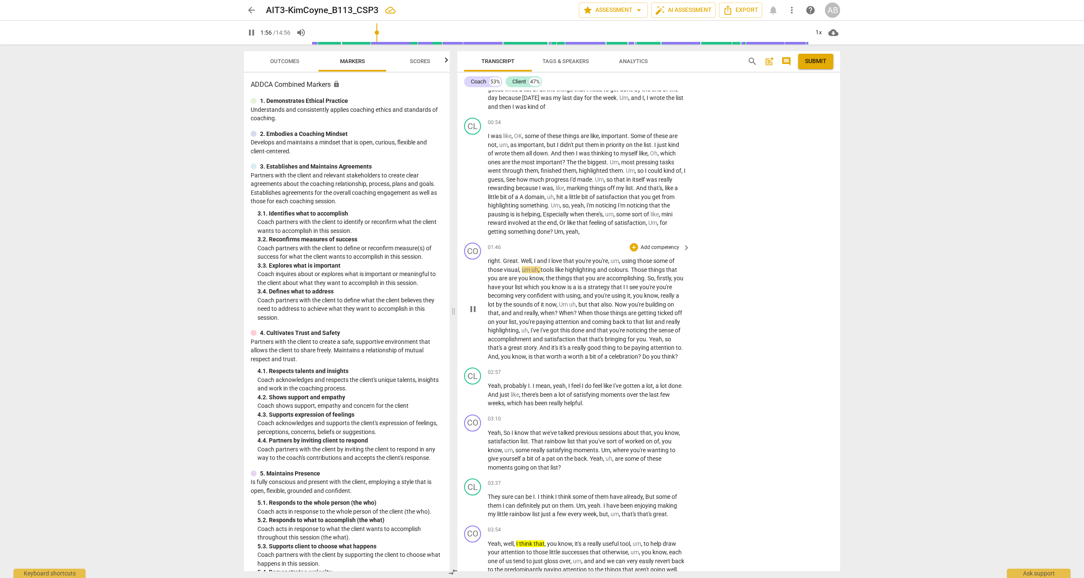
scroll to position [1846, 0]
click at [476, 302] on span "pause" at bounding box center [473, 307] width 10 height 10
click at [610, 241] on div "+" at bounding box center [634, 245] width 8 height 8
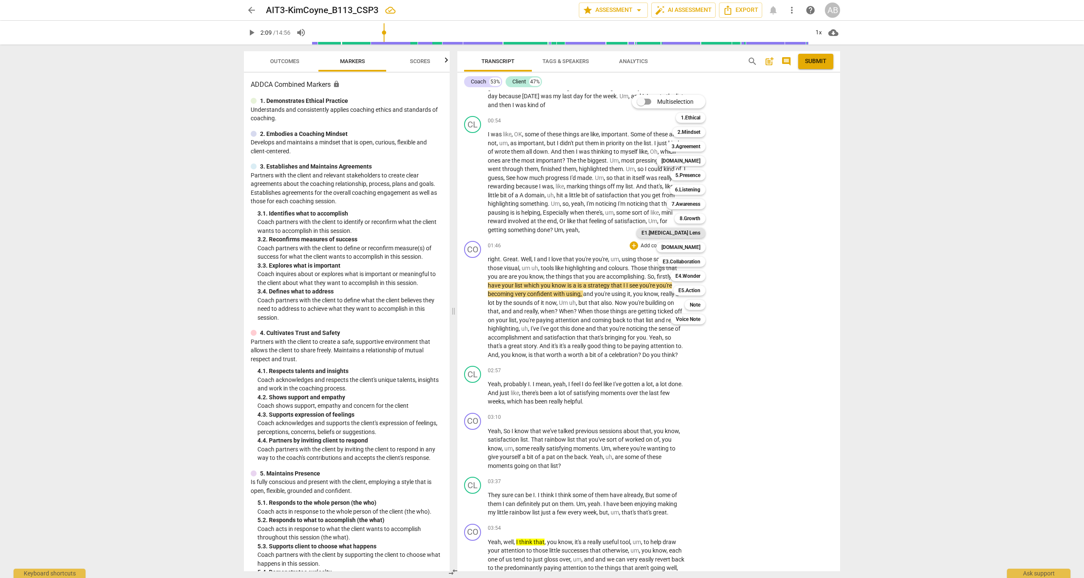
click at [610, 229] on b "E1.[MEDICAL_DATA] Lens" at bounding box center [671, 233] width 59 height 10
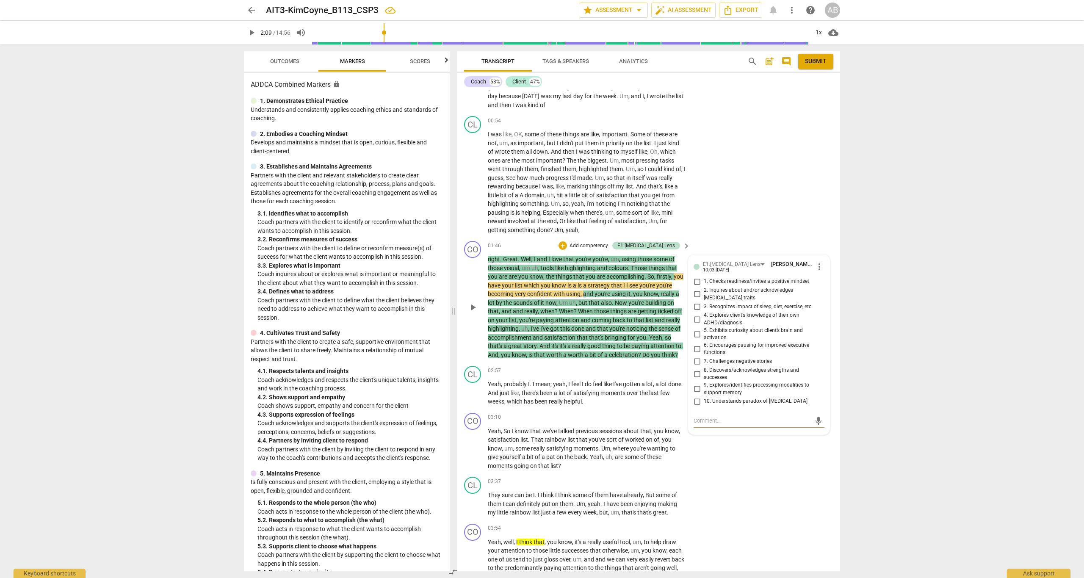
click at [610, 333] on input "8. Discovers/acknowledges strengths and successes" at bounding box center [697, 374] width 14 height 10
click at [610, 195] on div "CL play_arrow pause 00:54 + Add competency keyboard_arrow_right I was like , [G…" at bounding box center [648, 175] width 383 height 125
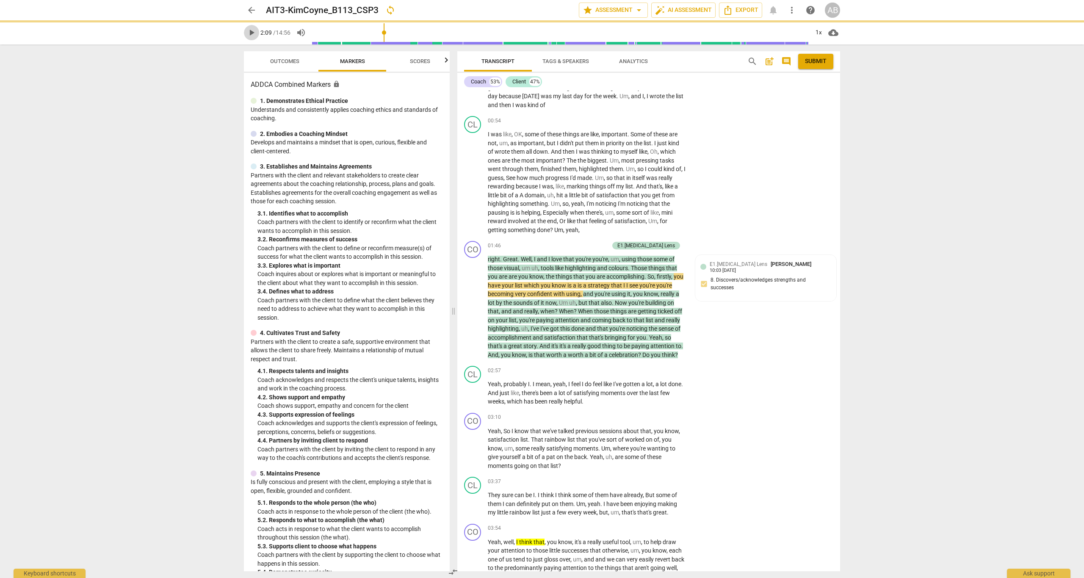
click at [252, 35] on span "play_arrow" at bounding box center [252, 33] width 10 height 10
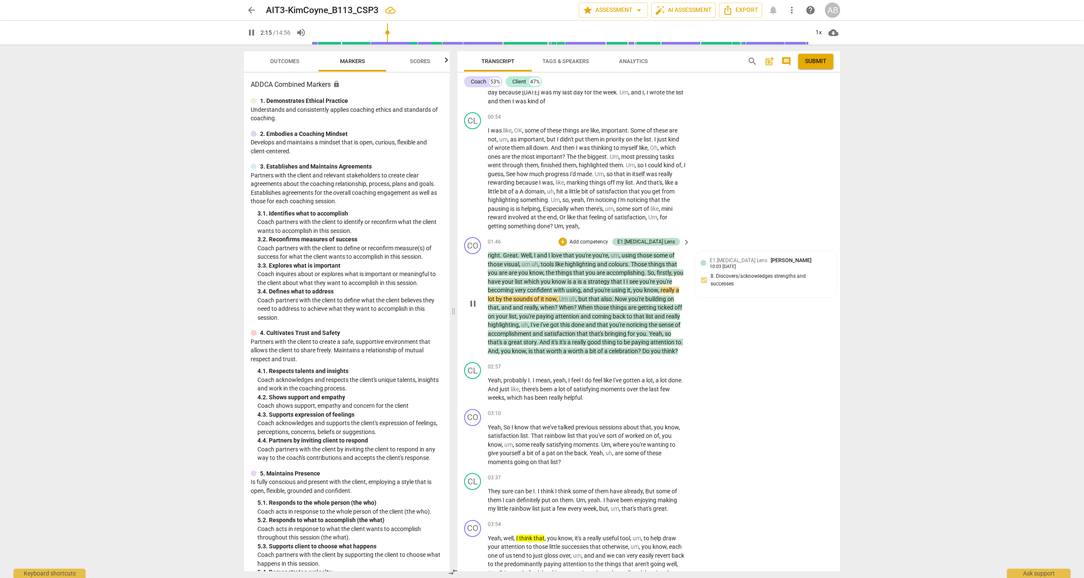
scroll to position [1860, 0]
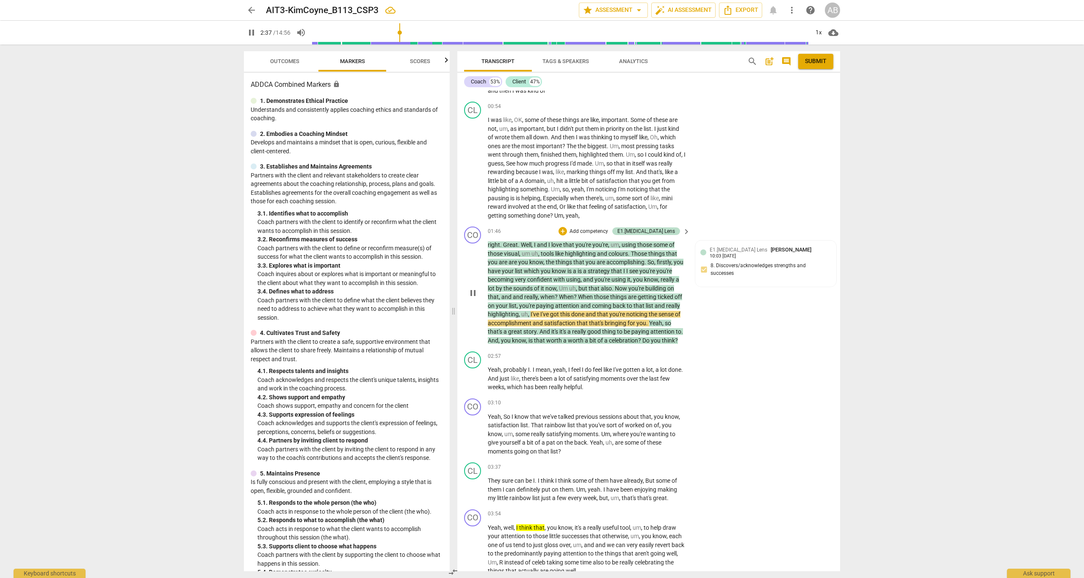
click at [470, 288] on span "pause" at bounding box center [473, 293] width 10 height 10
click at [567, 227] on div "+" at bounding box center [563, 231] width 8 height 8
click at [610, 232] on b "[DOMAIN_NAME]" at bounding box center [634, 233] width 39 height 10
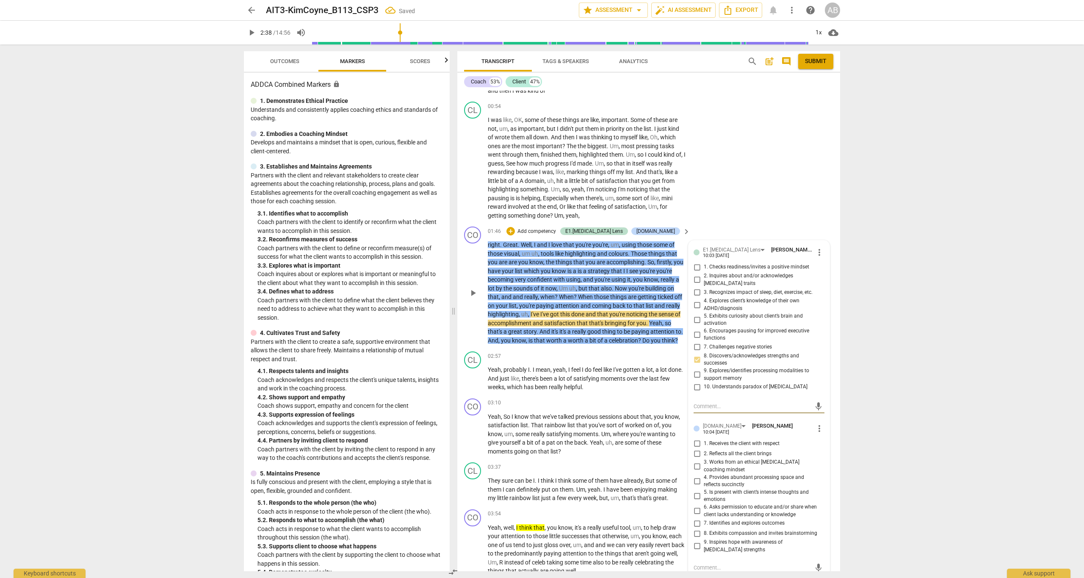
click at [610, 333] on input "2. Reflects all the client brings" at bounding box center [697, 454] width 14 height 10
click at [610, 223] on div "CO play_arrow pause 01:46 + Add competency E1.[MEDICAL_DATA] Lens [DOMAIN_NAME]…" at bounding box center [648, 285] width 383 height 125
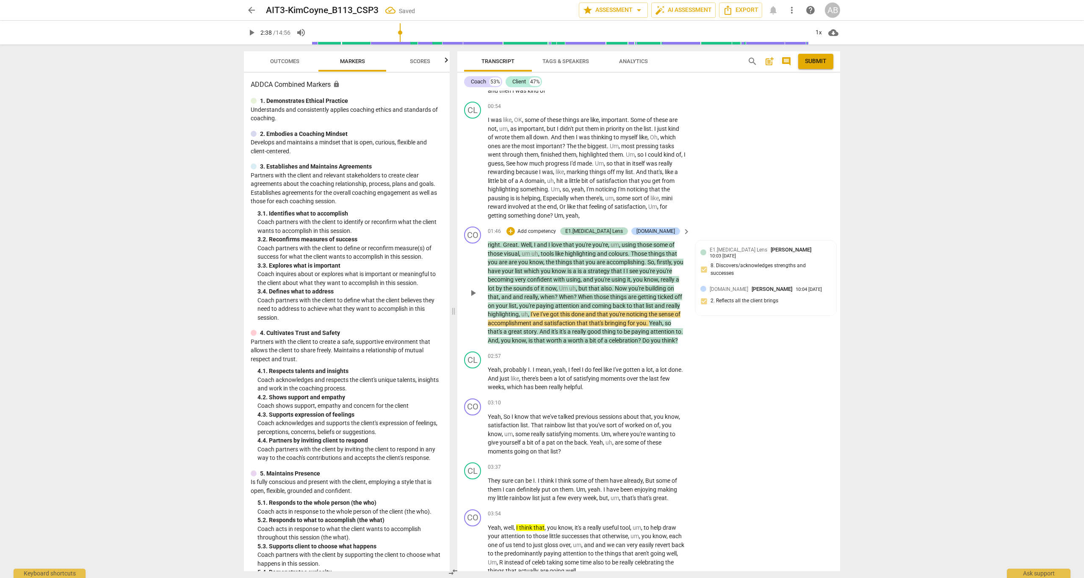
click at [477, 288] on span "play_arrow" at bounding box center [473, 293] width 10 height 10
click at [610, 333] on div "CL play_arrow pause 02:57 + Add competency keyboard_arrow_right Yeah , probably…" at bounding box center [648, 371] width 383 height 47
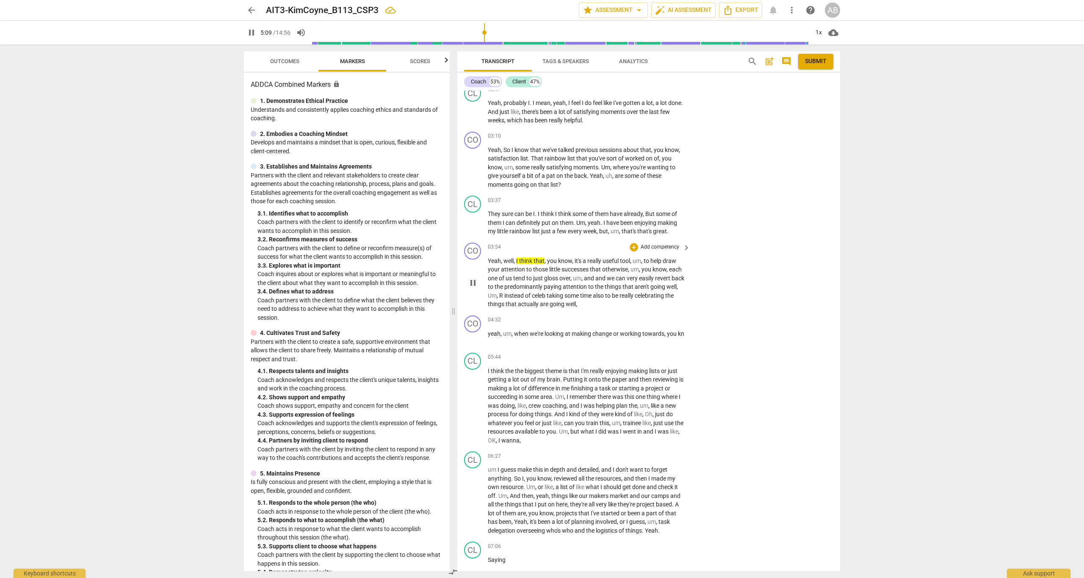
scroll to position [2190, 0]
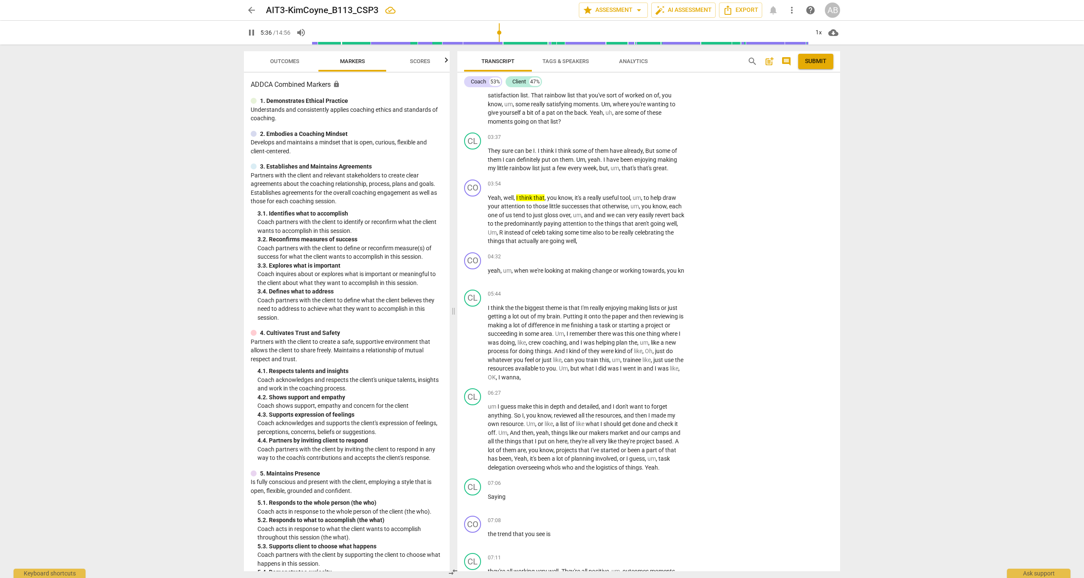
click at [256, 33] on span "pause" at bounding box center [252, 33] width 10 height 10
